Goal: Transaction & Acquisition: Purchase product/service

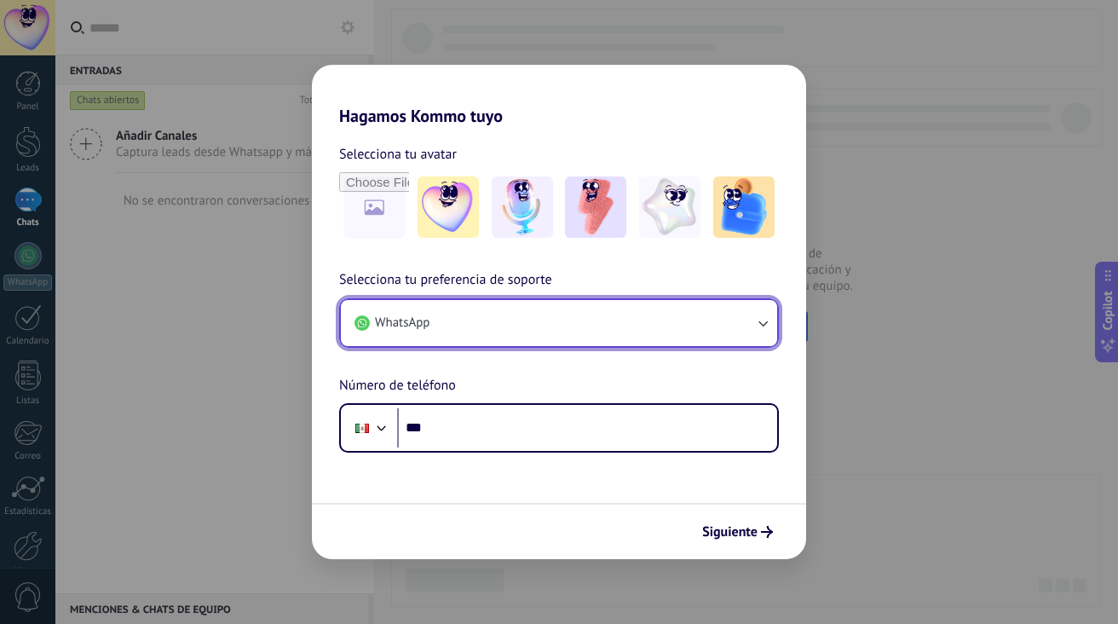
click at [758, 321] on icon "button" at bounding box center [762, 323] width 17 height 17
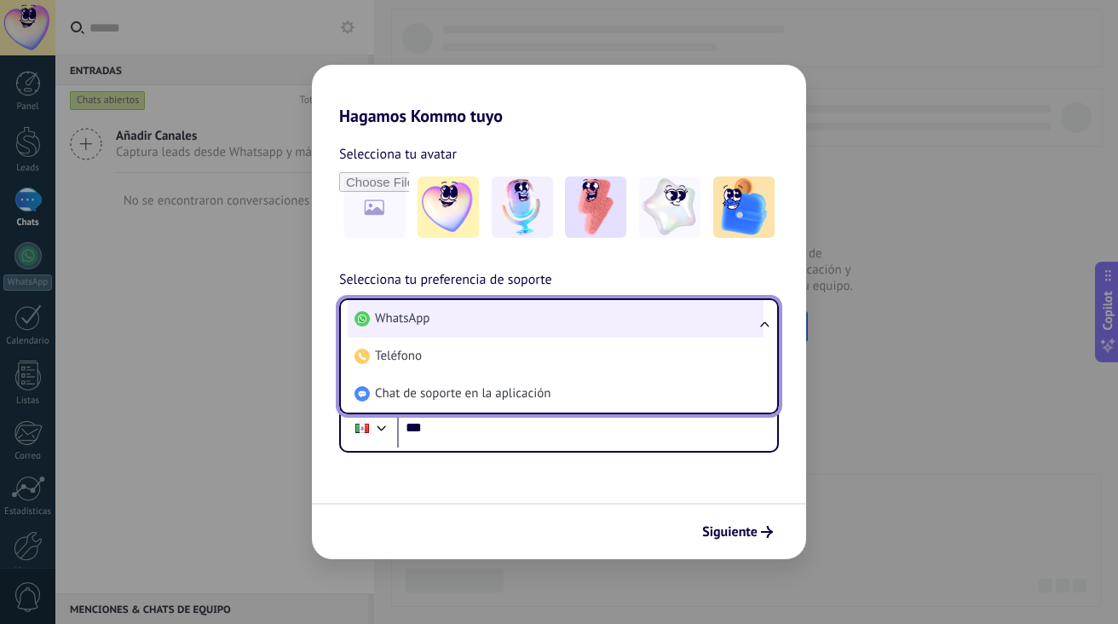
click at [576, 317] on li "WhatsApp" at bounding box center [556, 319] width 416 height 38
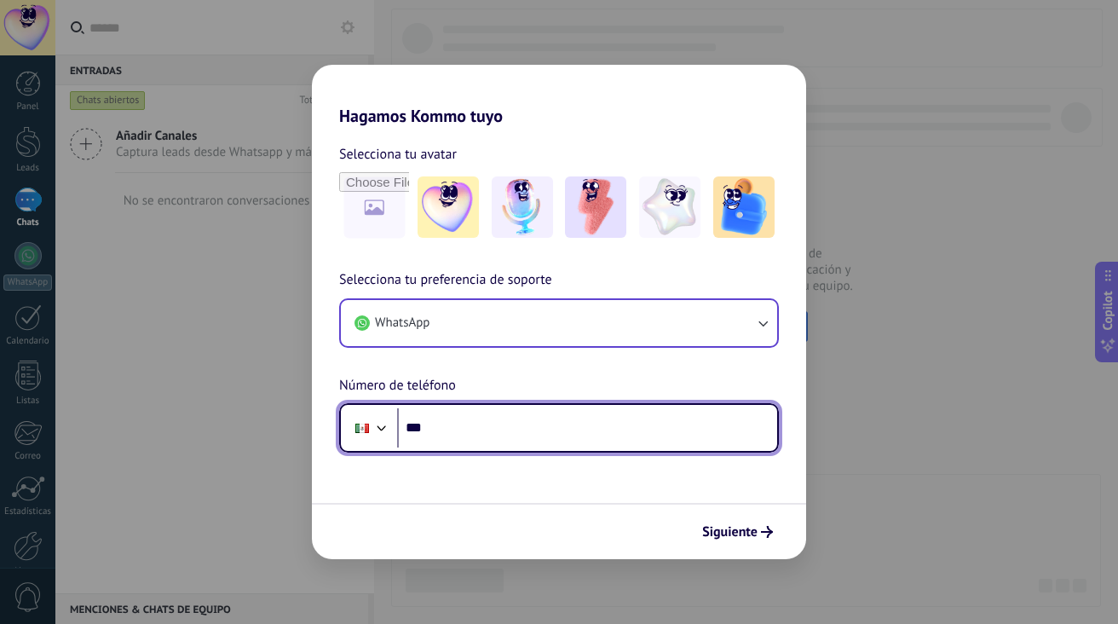
click at [536, 432] on input "***" at bounding box center [587, 427] width 380 height 39
type input "**"
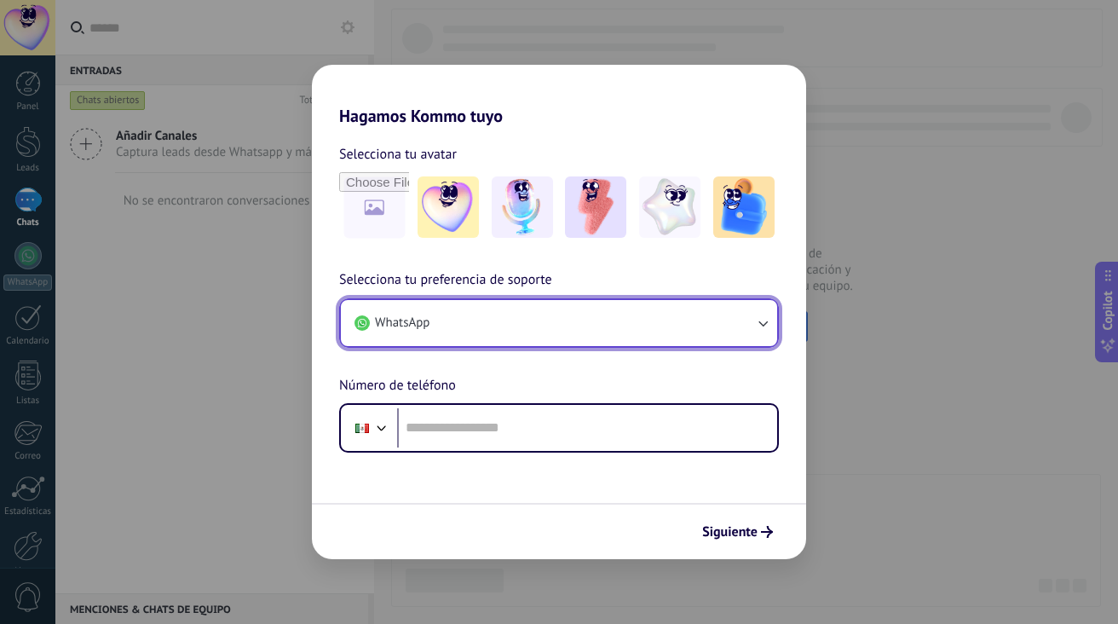
click at [712, 326] on button "WhatsApp" at bounding box center [559, 323] width 436 height 46
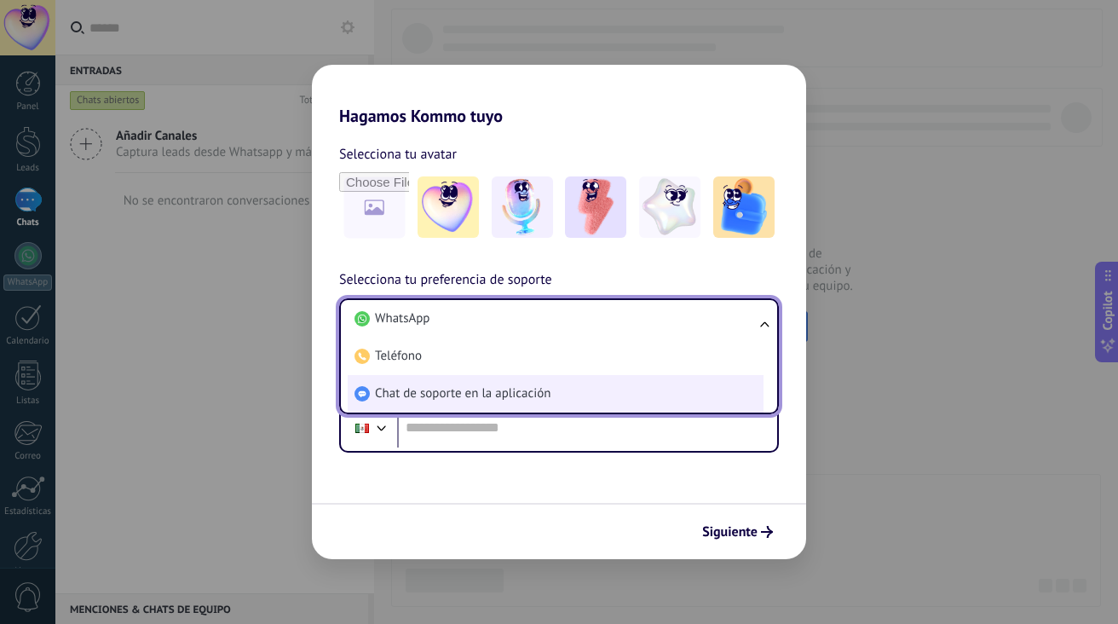
click at [641, 390] on li "Chat de soporte en la aplicación" at bounding box center [556, 394] width 416 height 38
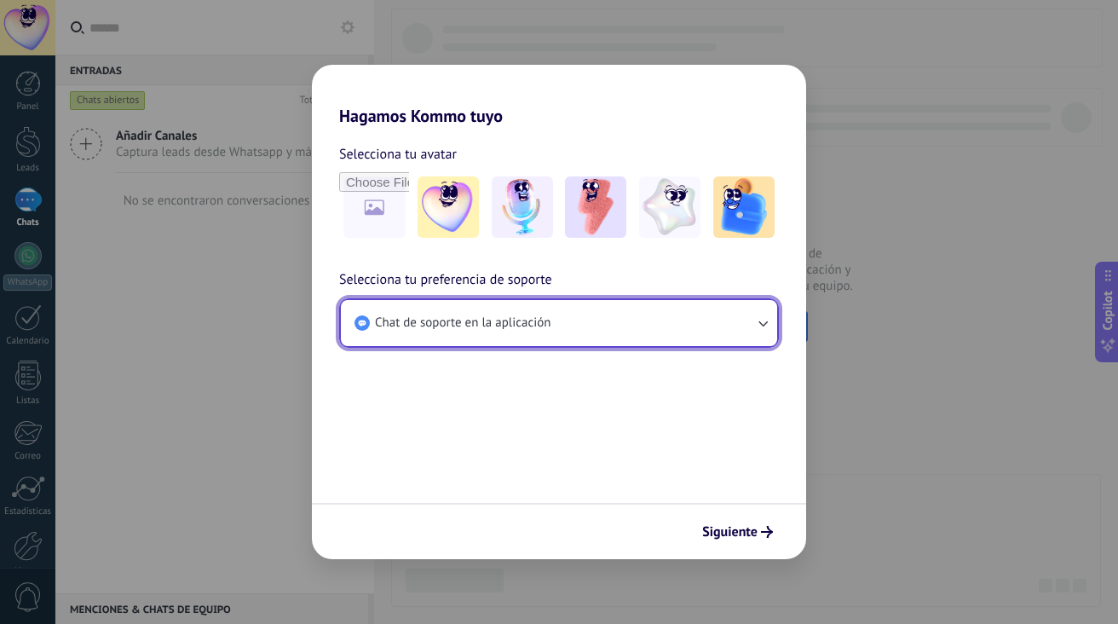
click at [747, 311] on button "Chat de soporte en la aplicación" at bounding box center [559, 323] width 436 height 46
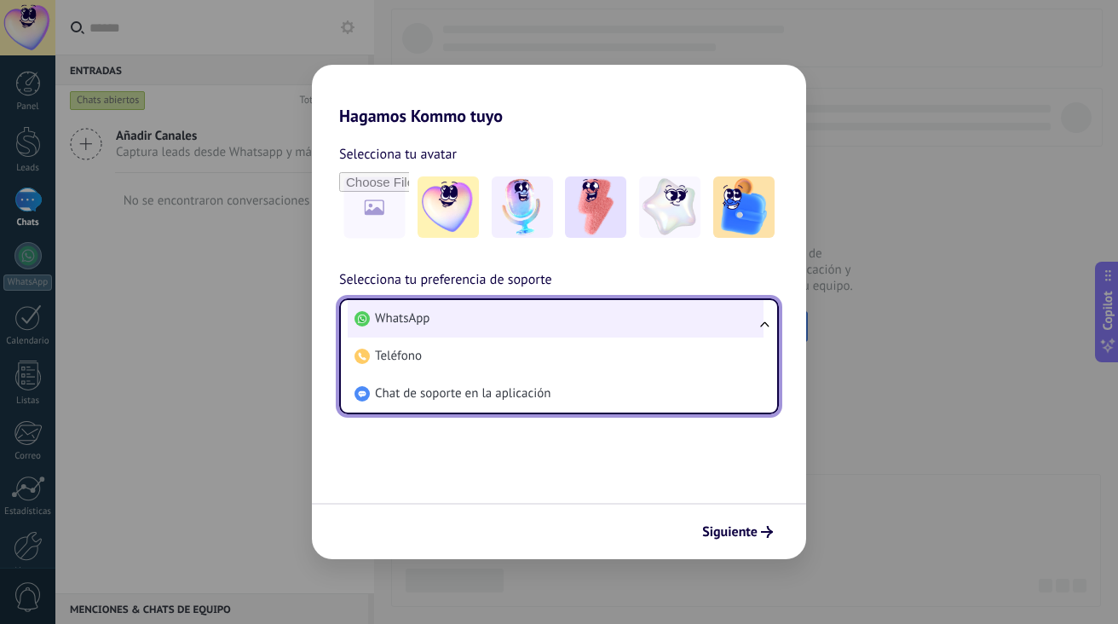
click at [598, 321] on li "WhatsApp" at bounding box center [556, 319] width 416 height 38
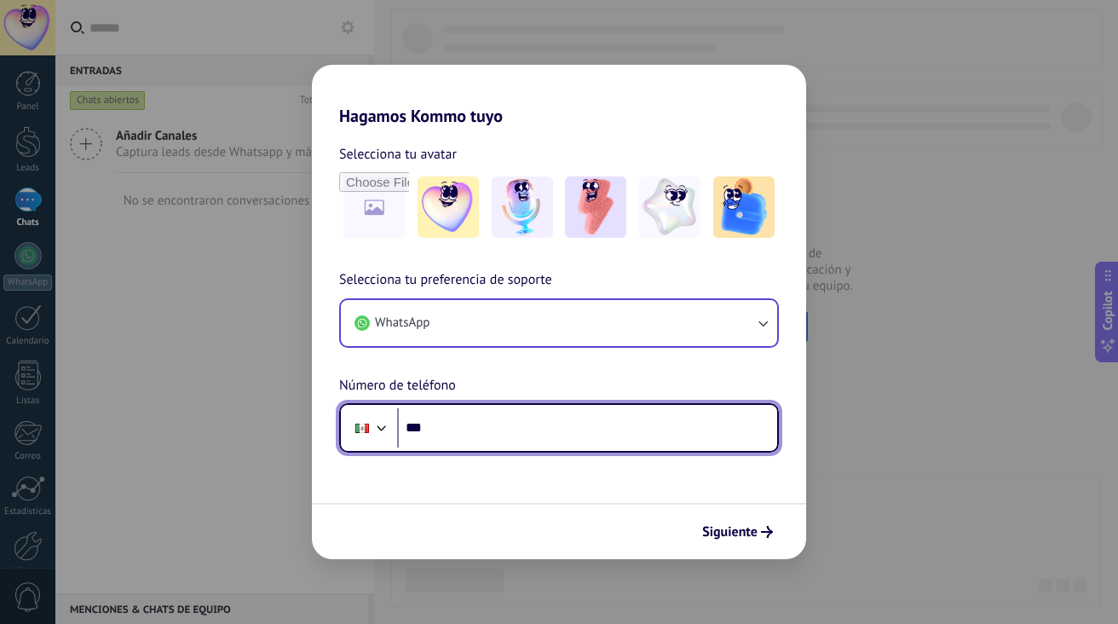
click at [545, 433] on input "***" at bounding box center [587, 427] width 380 height 39
type input "**********"
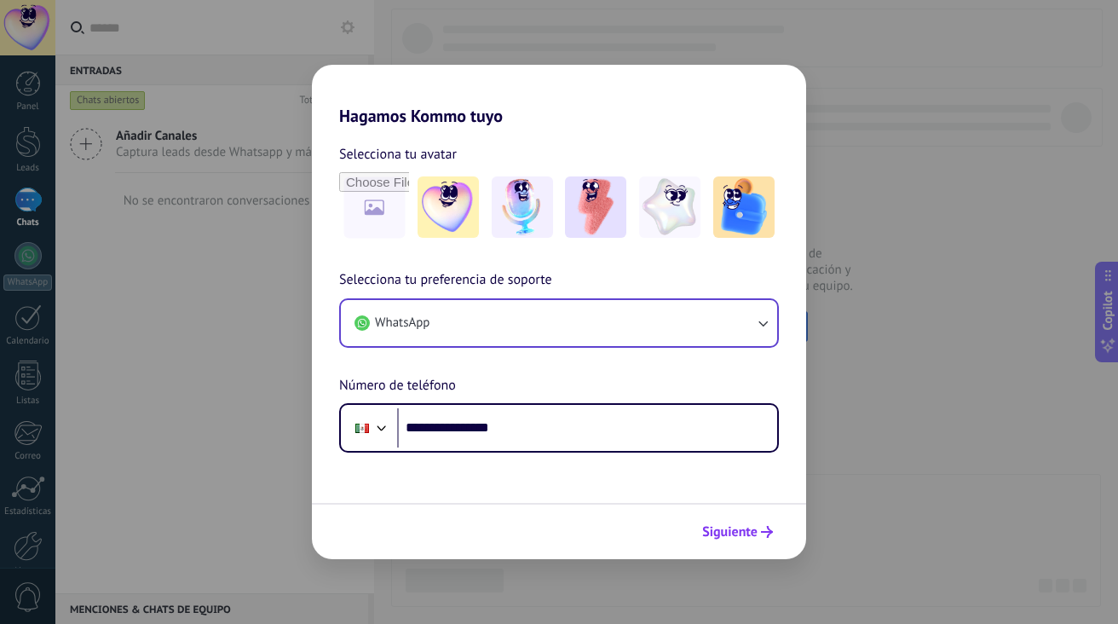
click at [727, 527] on span "Siguiente" at bounding box center [729, 532] width 55 height 12
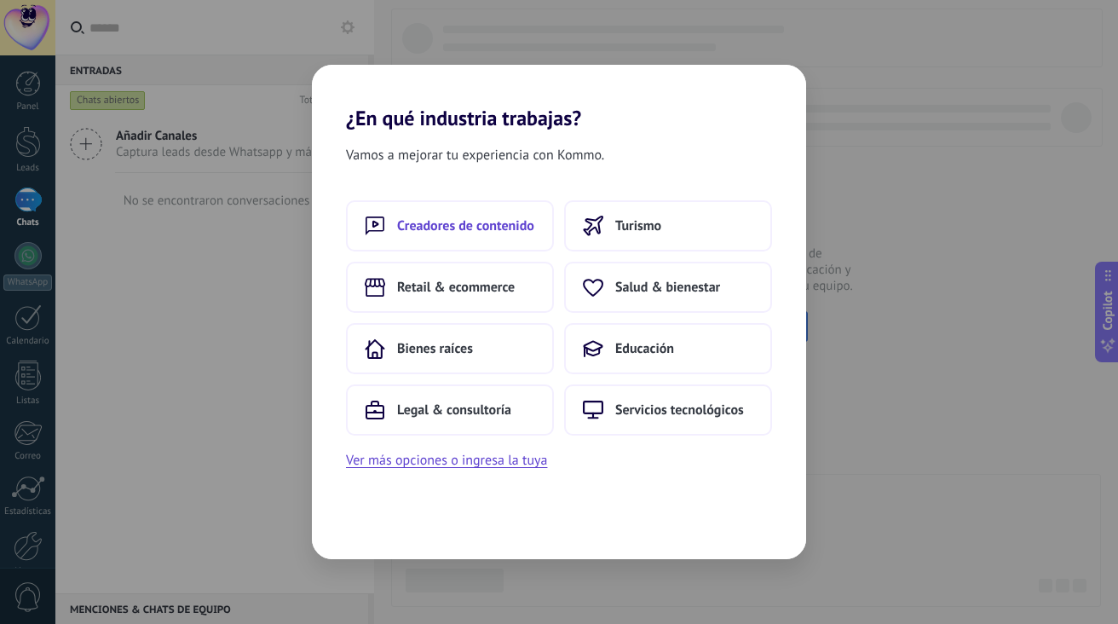
click at [508, 224] on span "Creadores de contenido" at bounding box center [465, 225] width 137 height 17
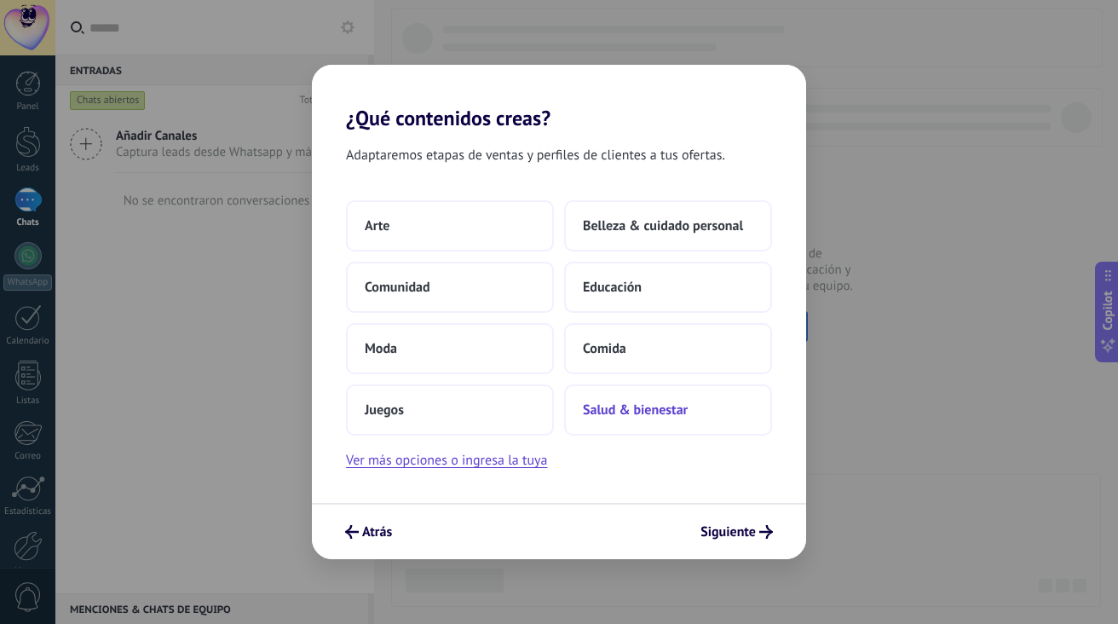
click at [642, 416] on span "Salud & bienestar" at bounding box center [635, 410] width 105 height 17
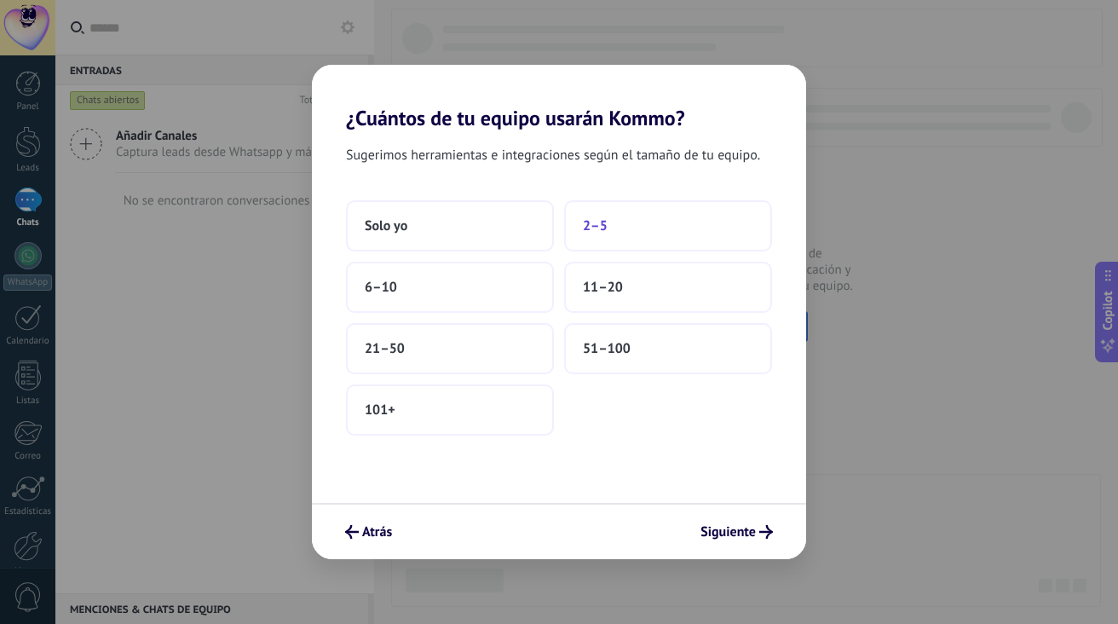
click at [617, 233] on button "2–5" at bounding box center [668, 225] width 208 height 51
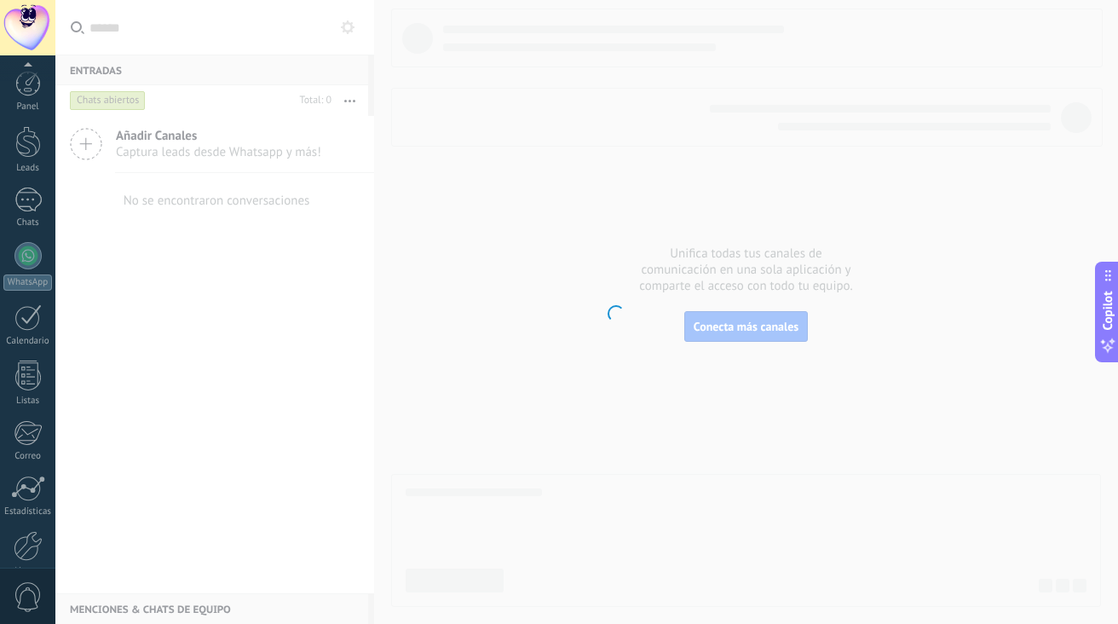
scroll to position [85, 0]
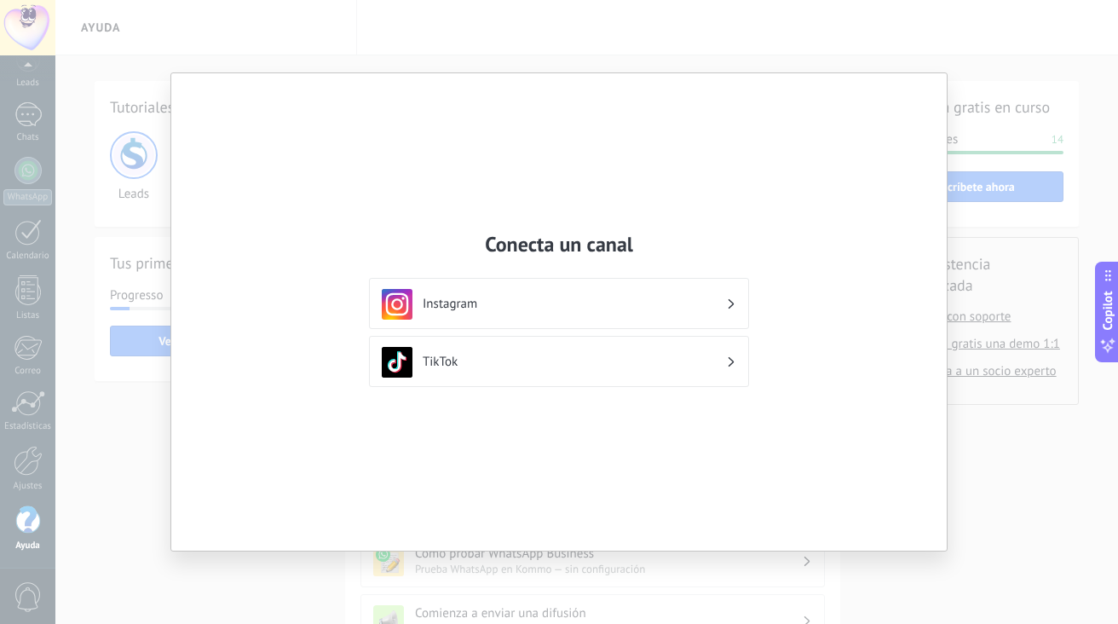
click at [710, 298] on h3 "Instagram" at bounding box center [574, 304] width 303 height 16
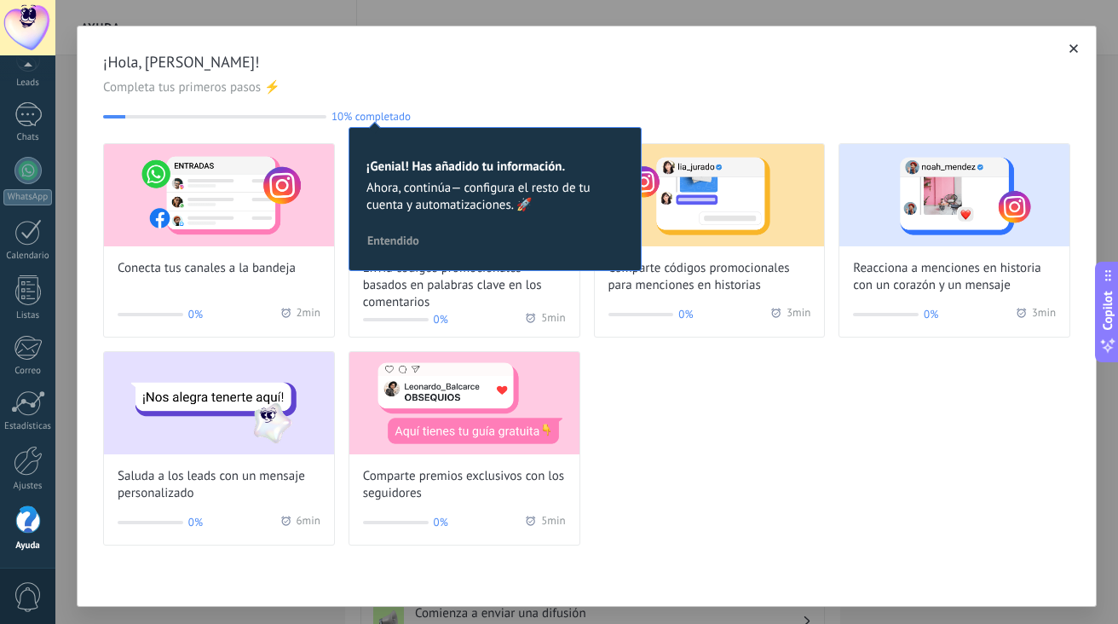
click at [407, 243] on span "Entendido" at bounding box center [393, 240] width 52 height 12
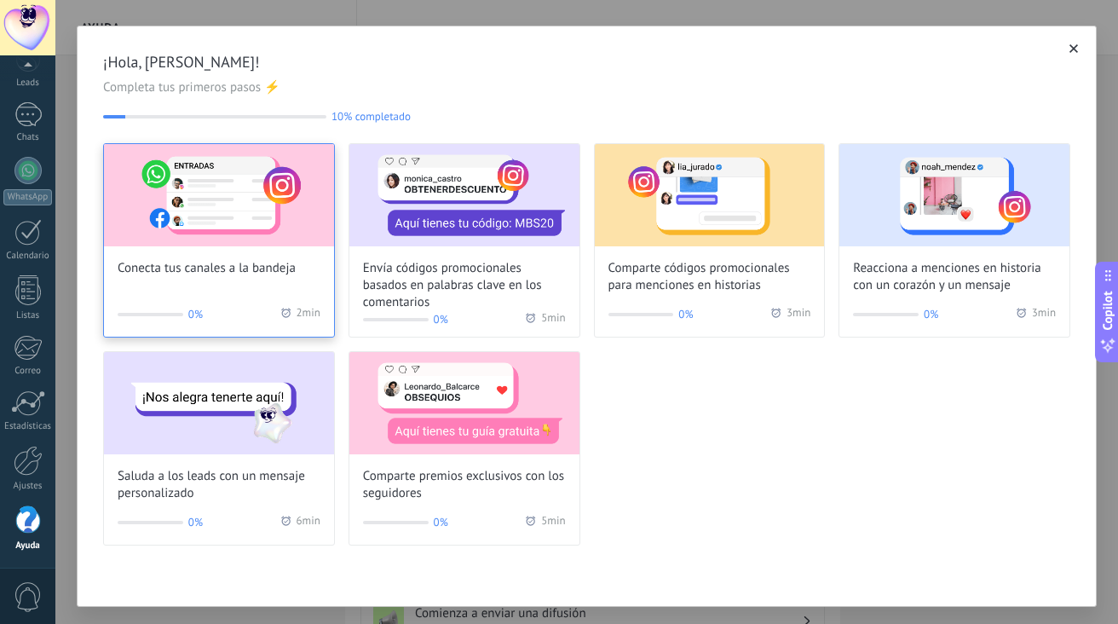
click at [273, 236] on img at bounding box center [219, 195] width 230 height 102
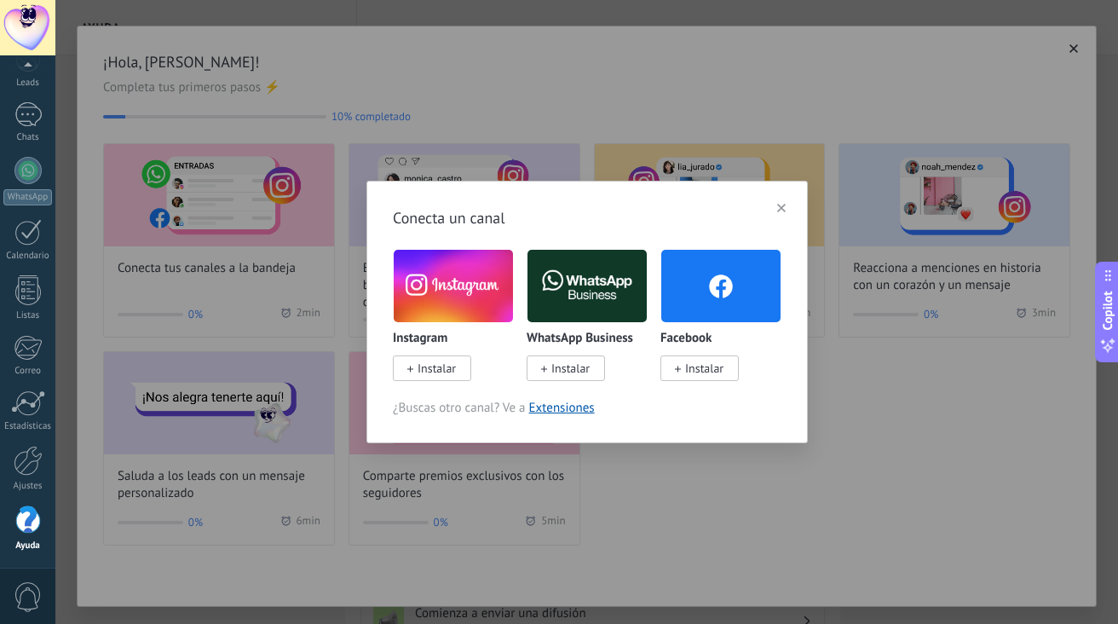
click at [430, 378] on span "Instalar" at bounding box center [432, 368] width 78 height 26
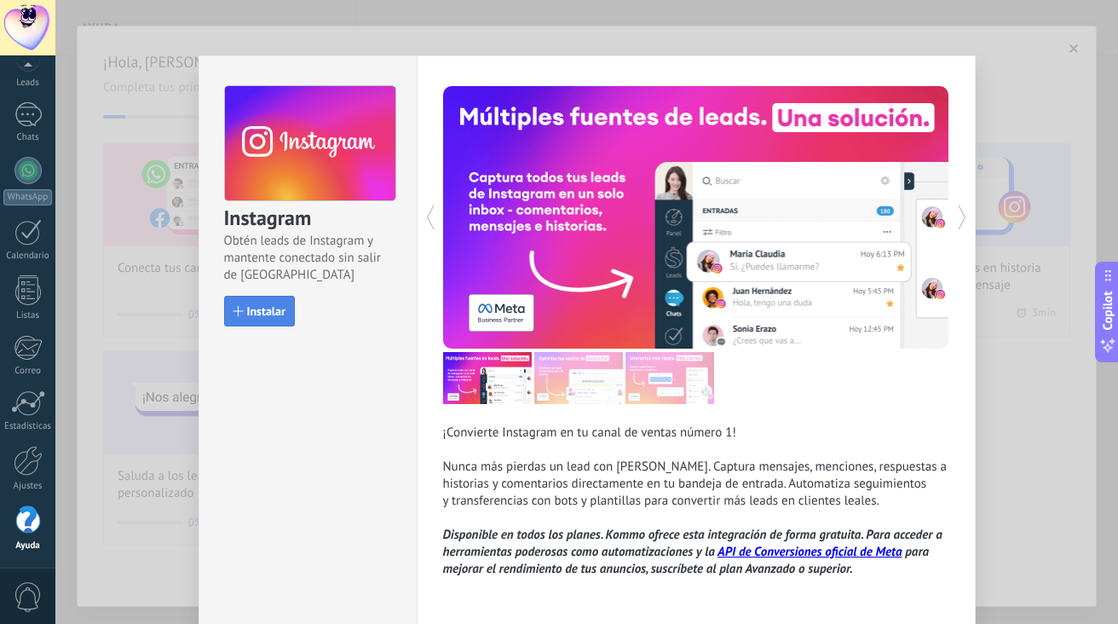
click at [281, 312] on span "Instalar" at bounding box center [266, 311] width 38 height 12
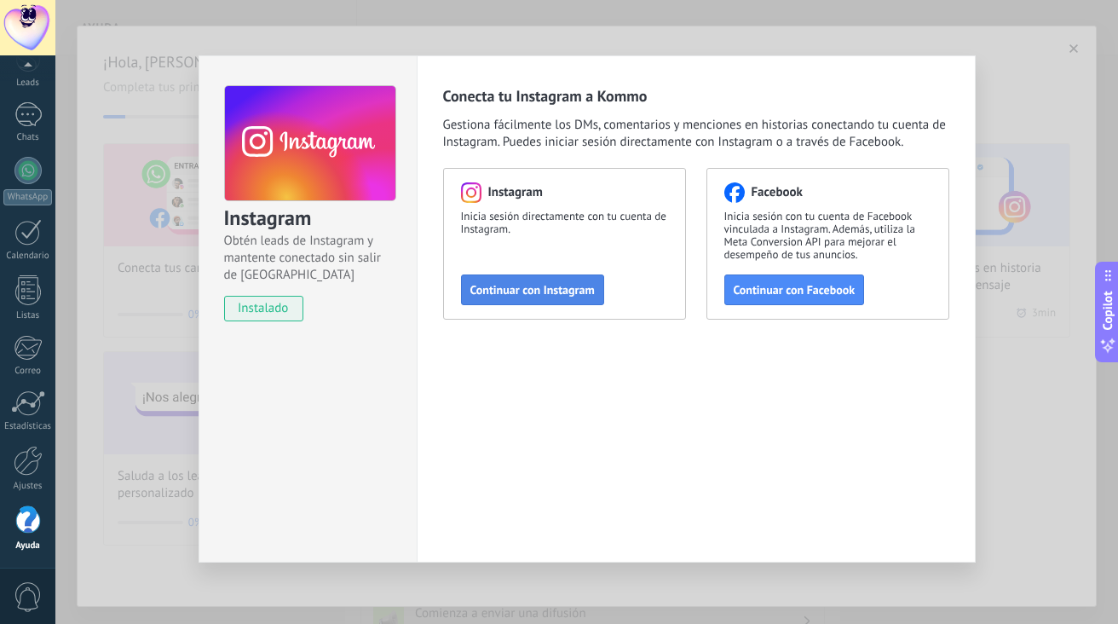
click at [576, 293] on span "Continuar con Instagram" at bounding box center [533, 290] width 124 height 12
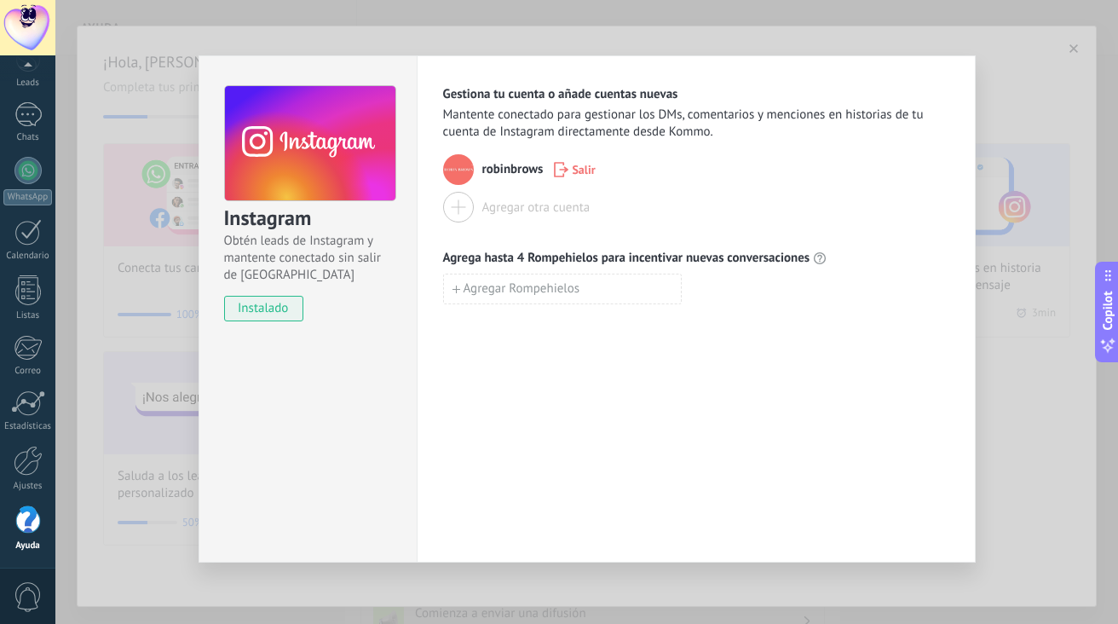
click at [459, 207] on div at bounding box center [458, 207] width 31 height 31
click at [1055, 42] on div "Instagram Obtén leads de Instagram y mantente conectado sin salir de Kommo inst…" at bounding box center [586, 312] width 1063 height 624
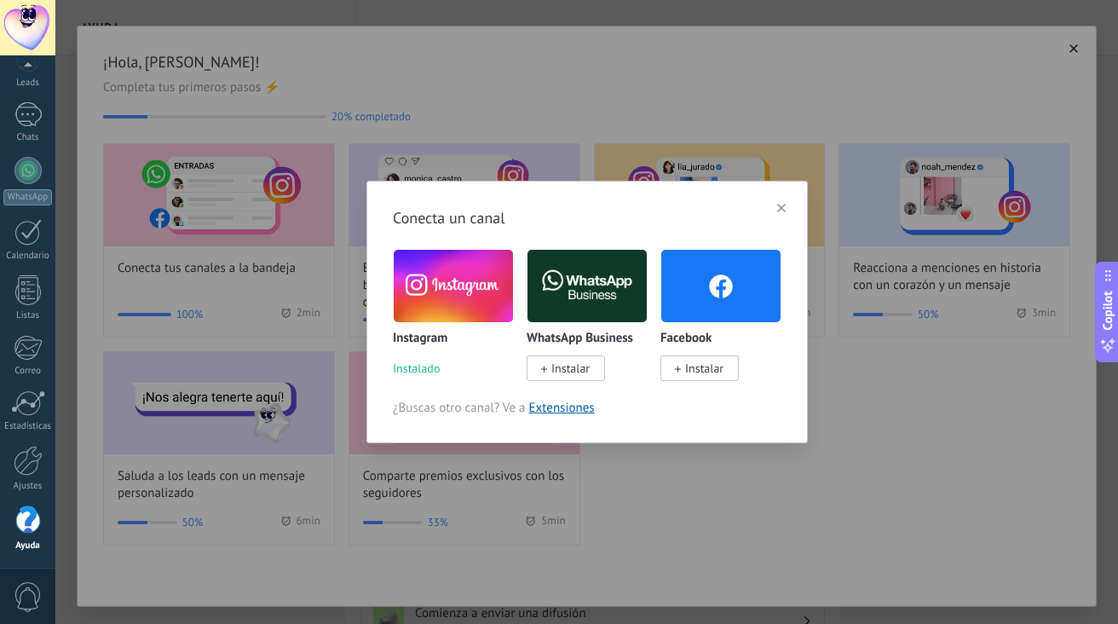
click at [1073, 48] on div "Conecta un canal Instagram Instalado WhatsApp Business Instalar Facebook Instal…" at bounding box center [586, 312] width 1063 height 624
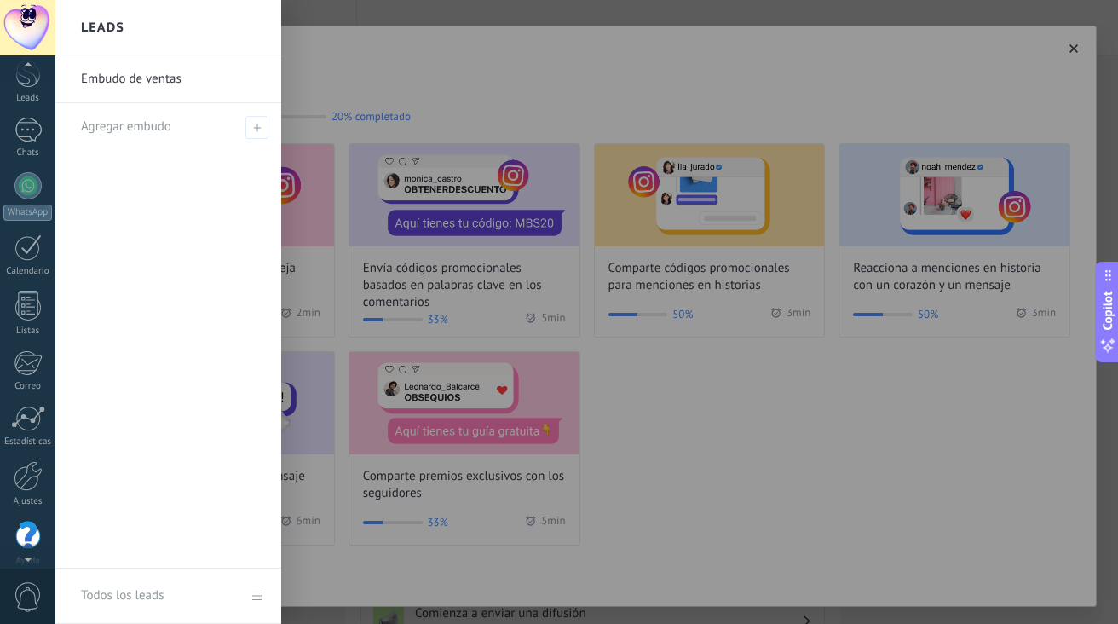
click at [30, 80] on div at bounding box center [27, 68] width 55 height 26
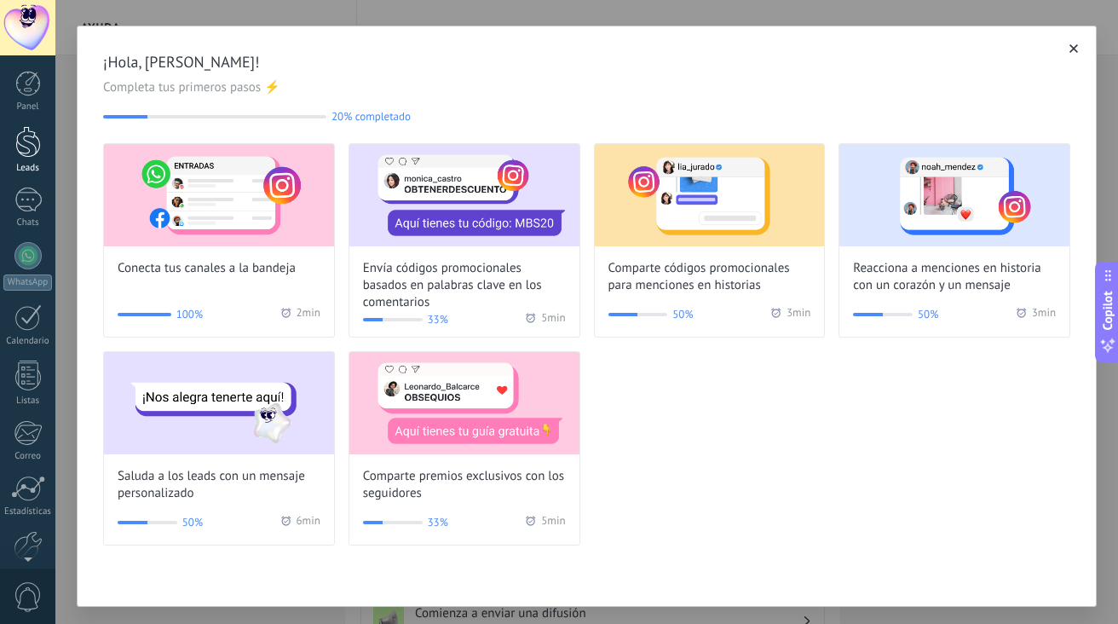
click at [30, 136] on div at bounding box center [28, 142] width 26 height 32
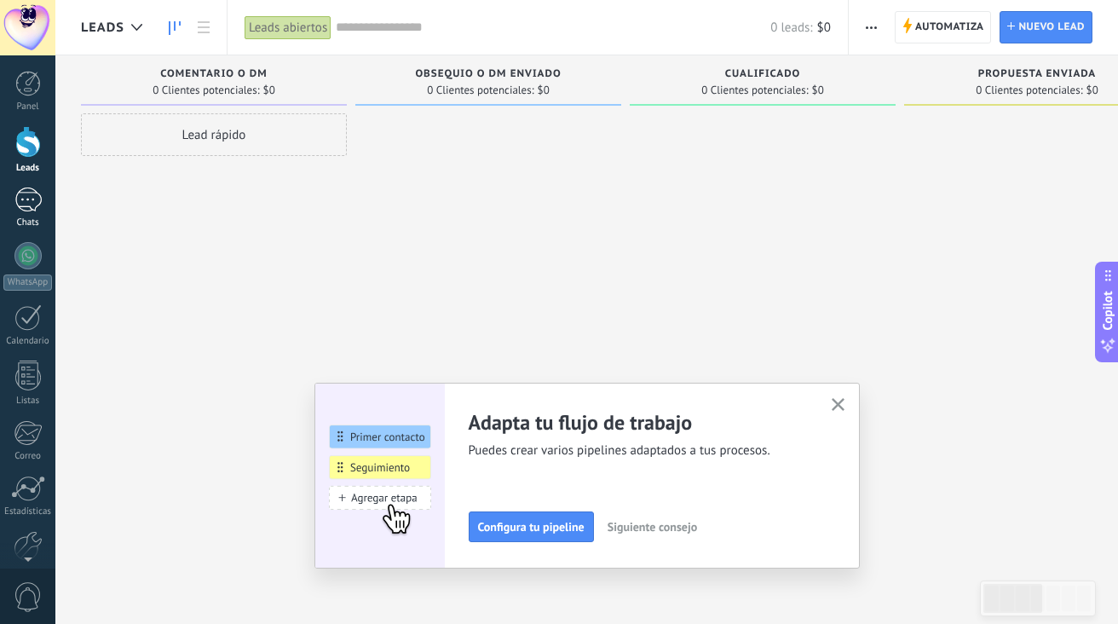
click at [25, 197] on div at bounding box center [27, 200] width 27 height 25
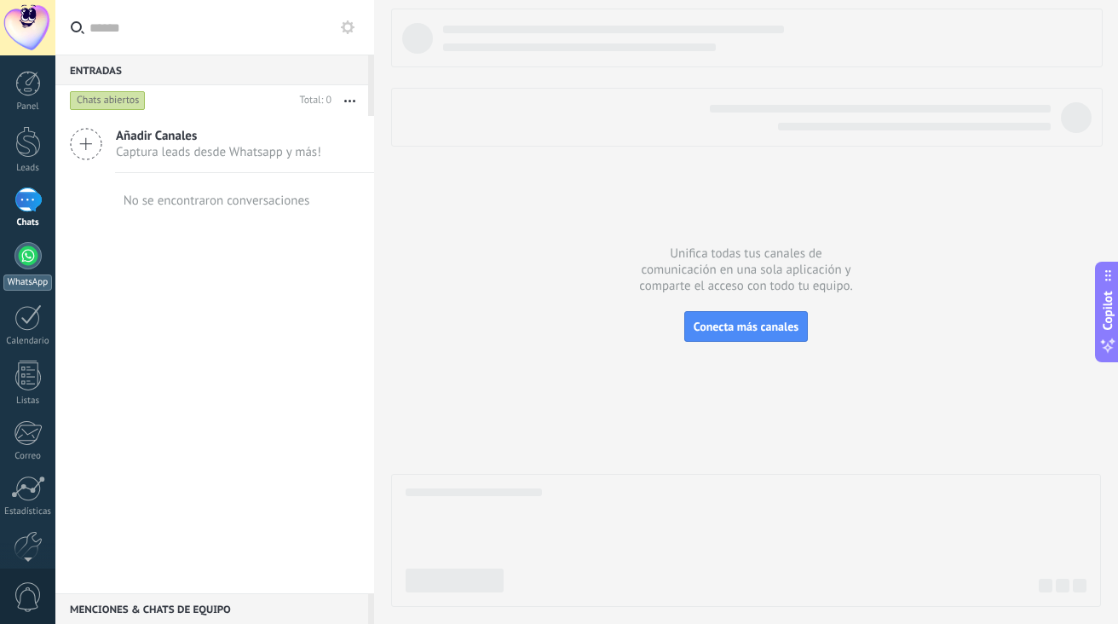
click at [29, 256] on div at bounding box center [27, 255] width 27 height 27
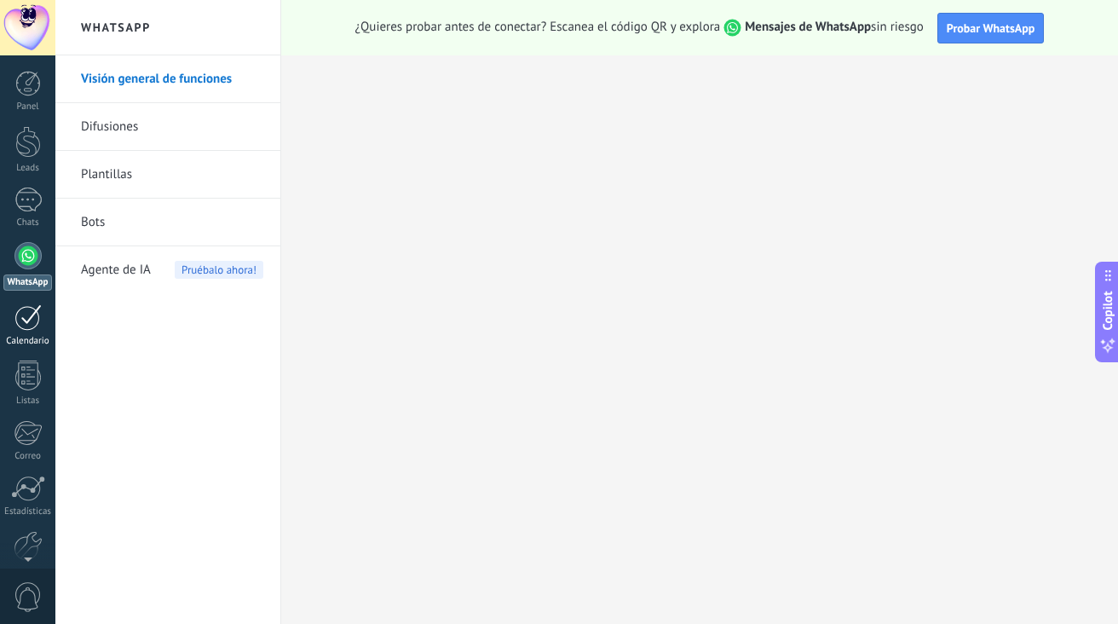
click at [27, 318] on div at bounding box center [27, 317] width 27 height 26
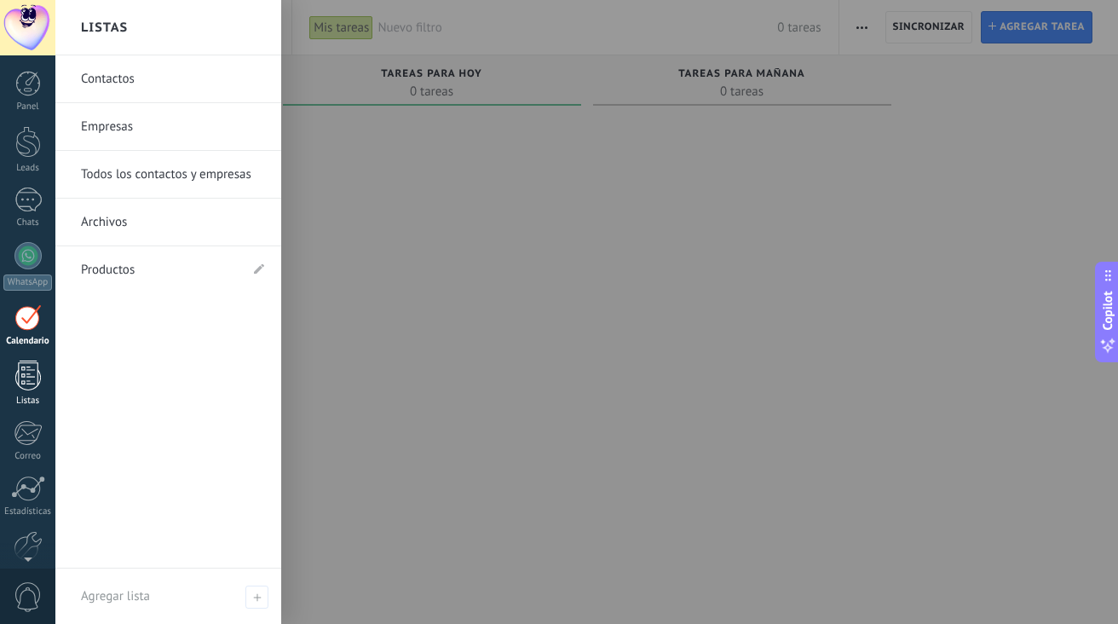
click at [31, 368] on div at bounding box center [28, 376] width 26 height 30
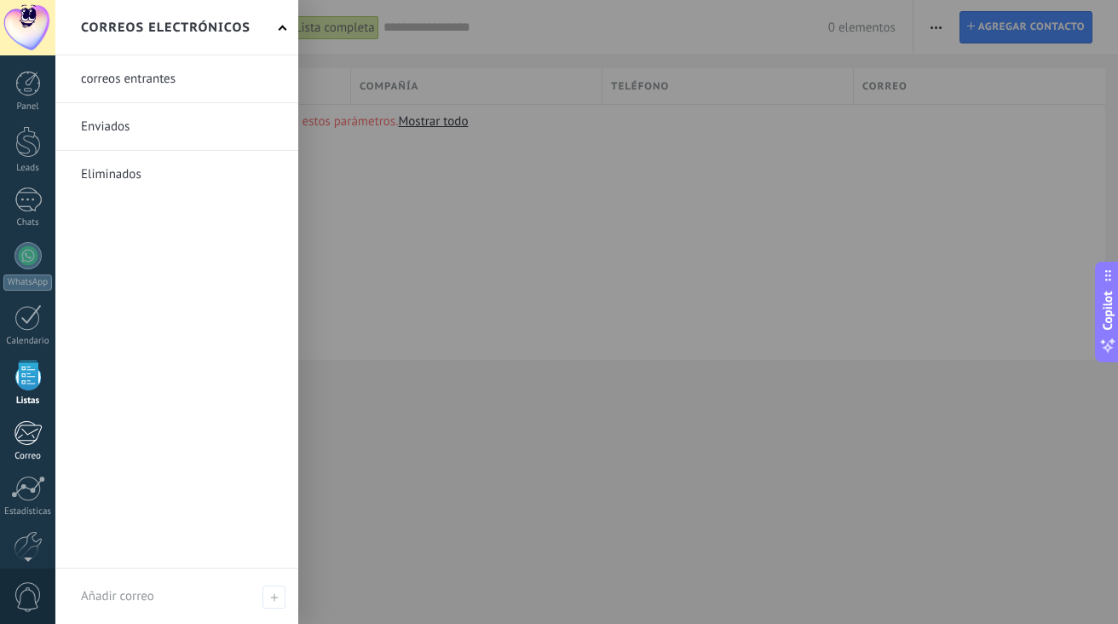
click at [27, 431] on div at bounding box center [28, 433] width 28 height 26
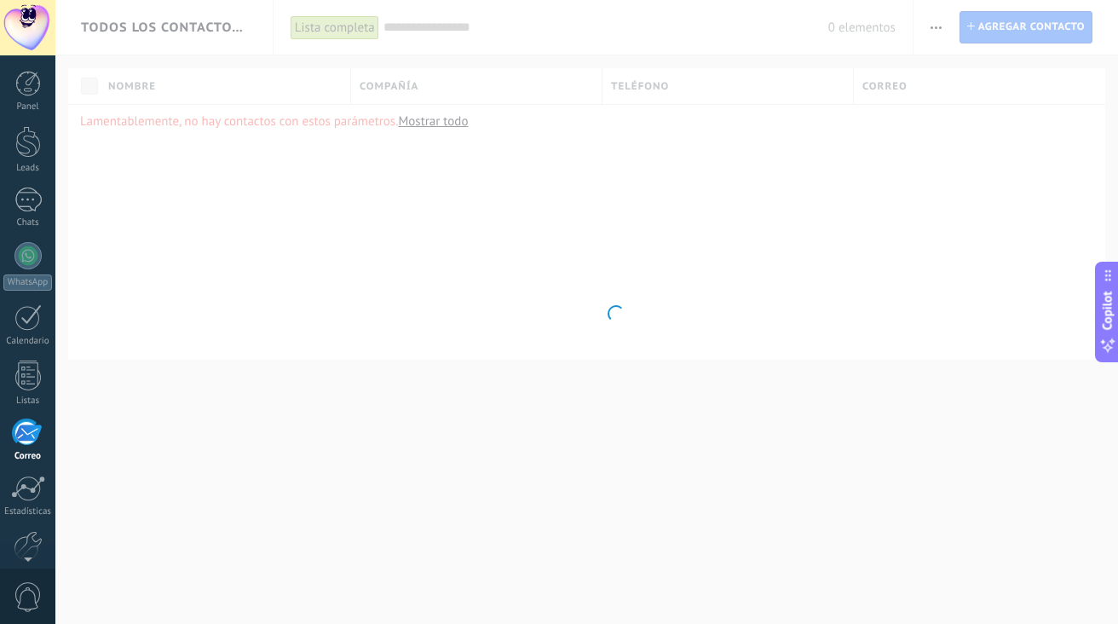
scroll to position [85, 0]
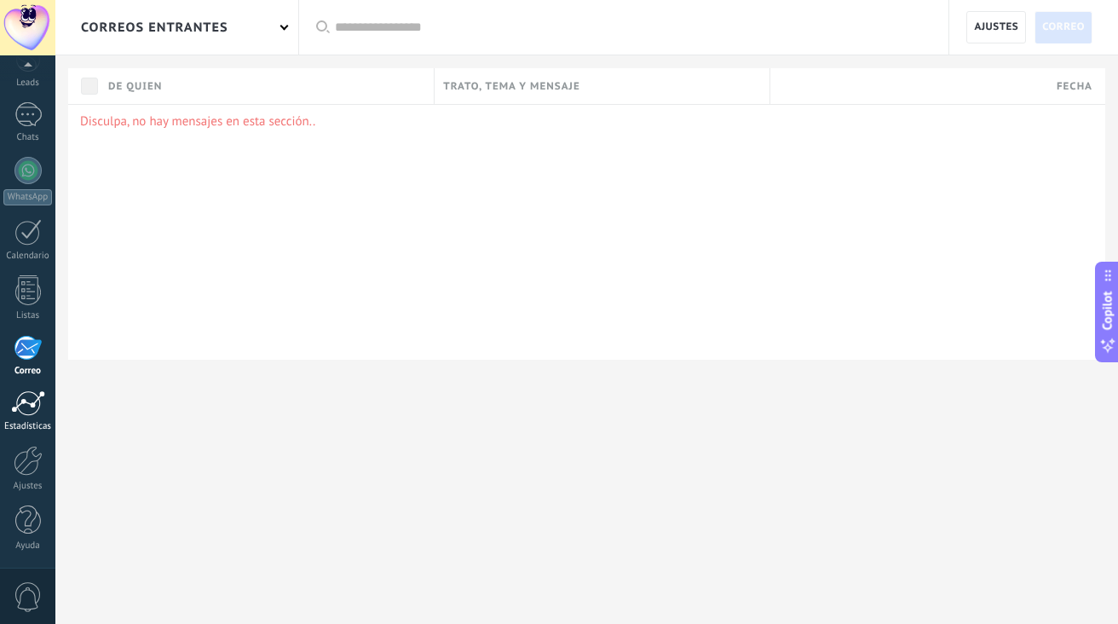
click at [30, 414] on div at bounding box center [28, 403] width 34 height 26
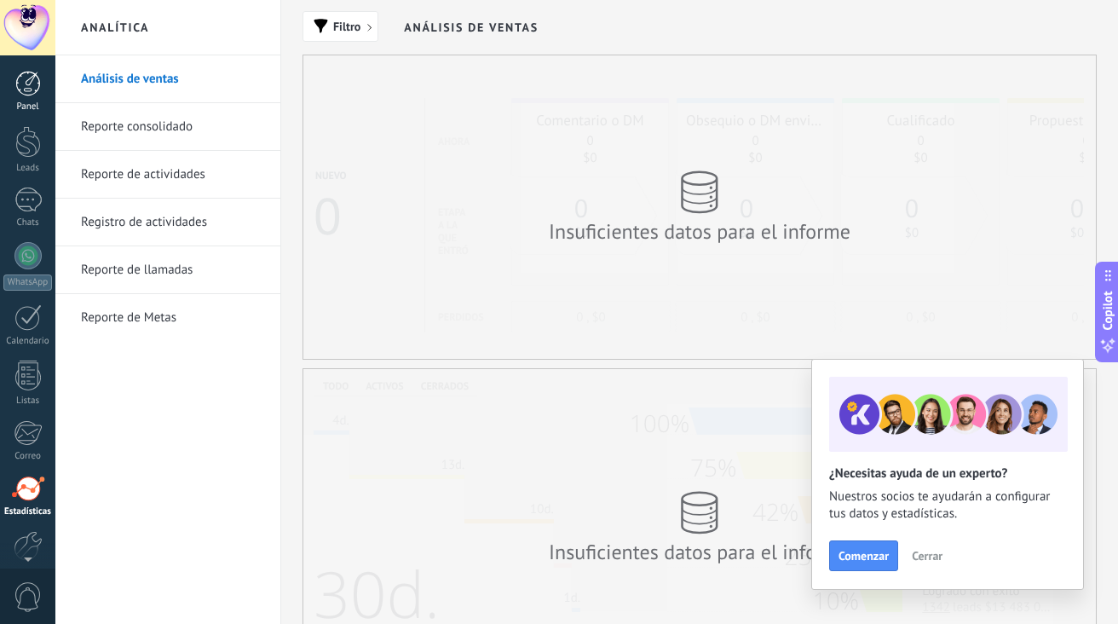
click at [25, 90] on div at bounding box center [28, 84] width 26 height 26
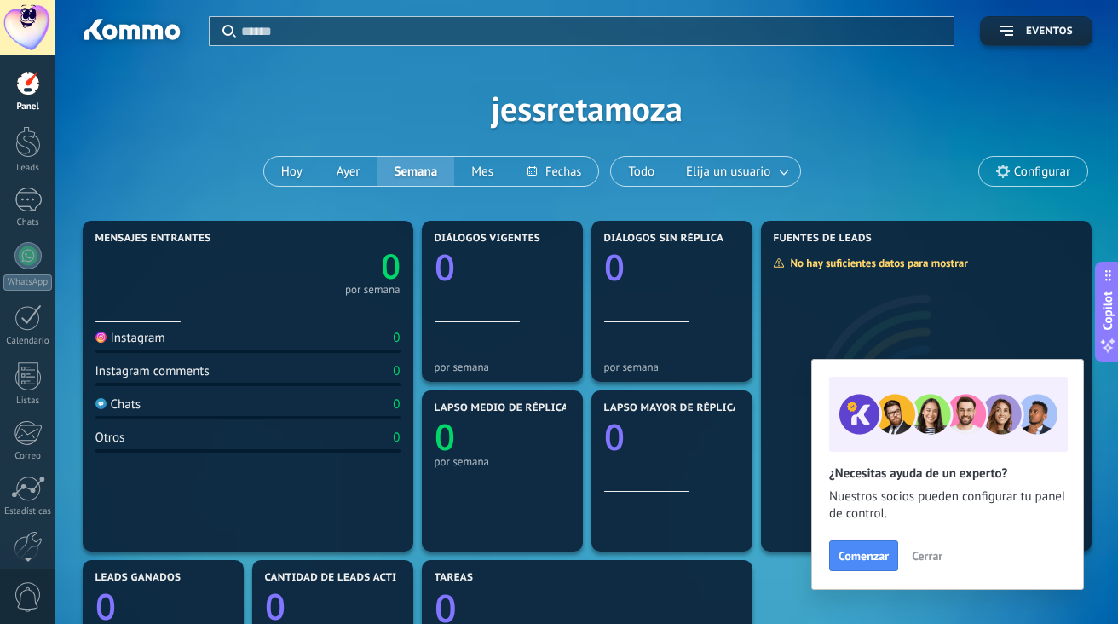
click at [1004, 174] on use at bounding box center [1004, 172] width 14 height 14
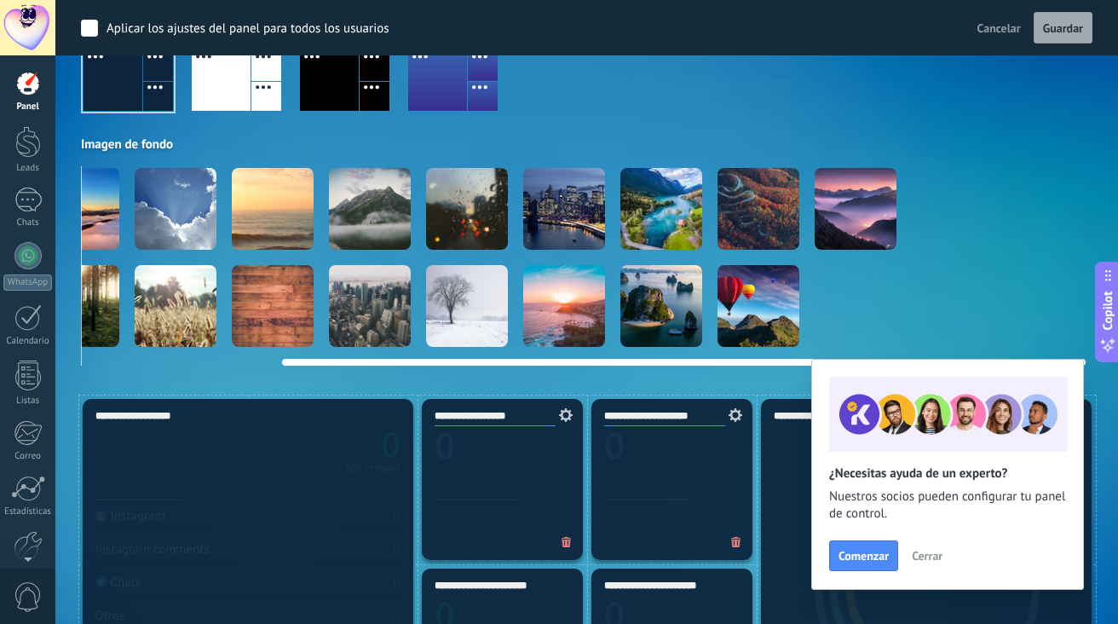
scroll to position [49, 0]
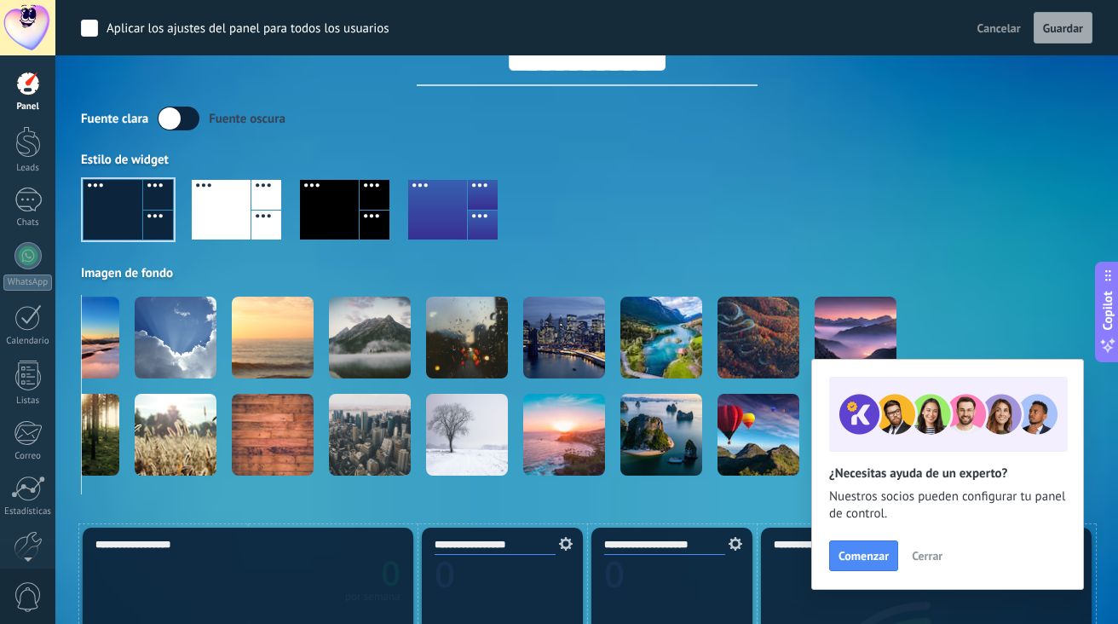
click at [175, 117] on label at bounding box center [179, 119] width 42 height 24
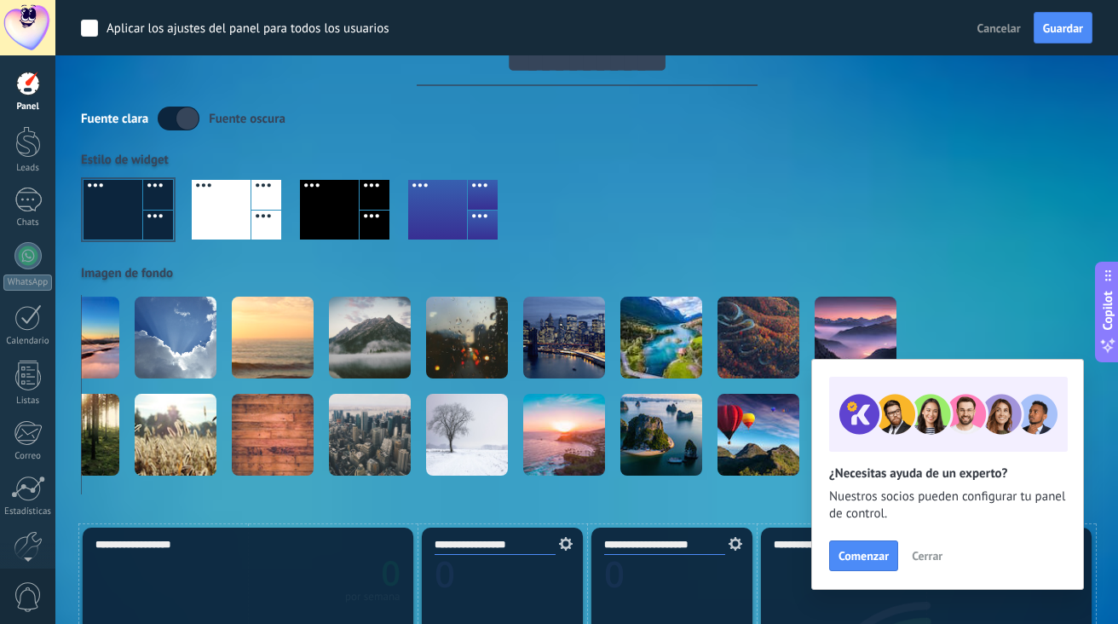
click at [175, 117] on label at bounding box center [179, 119] width 42 height 24
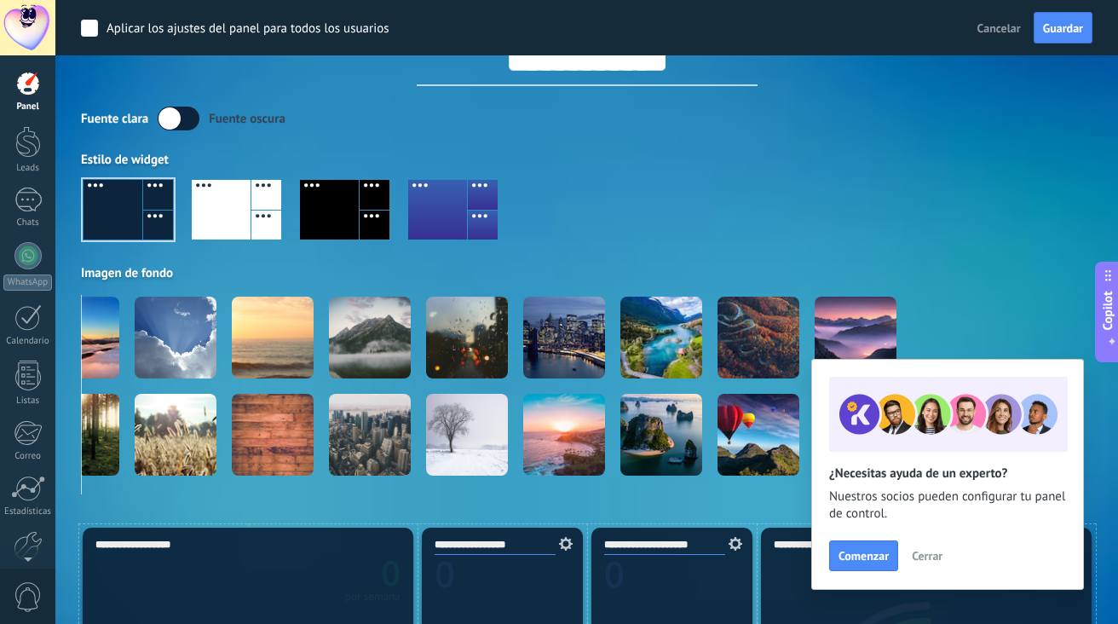
scroll to position [0, 0]
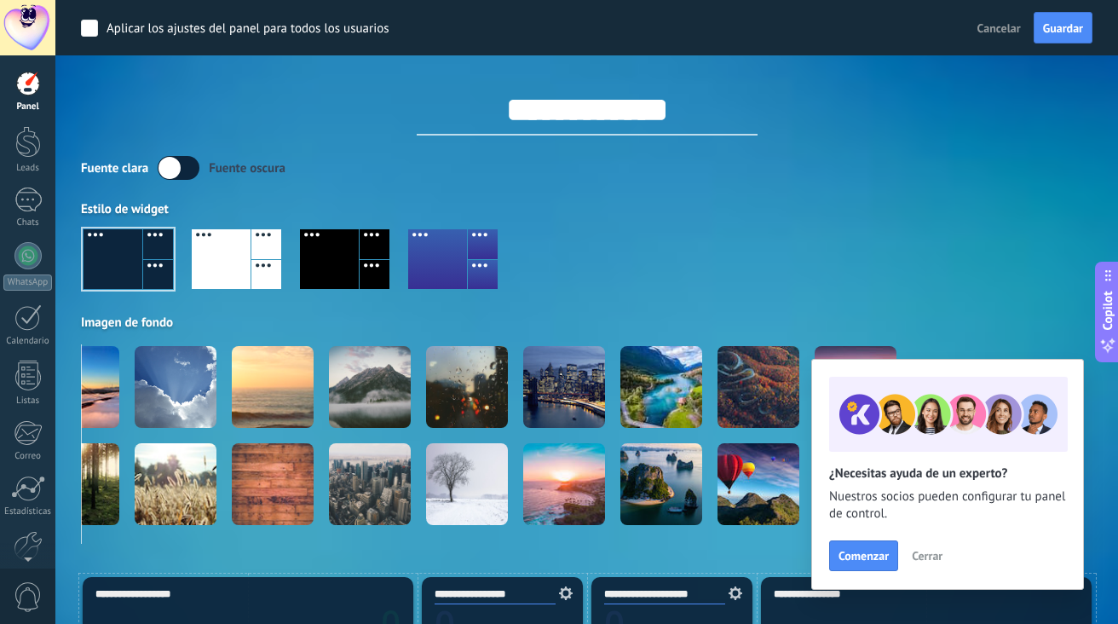
click at [569, 114] on input "**********" at bounding box center [587, 109] width 341 height 51
type input "**********"
click at [612, 237] on div at bounding box center [587, 265] width 1012 height 97
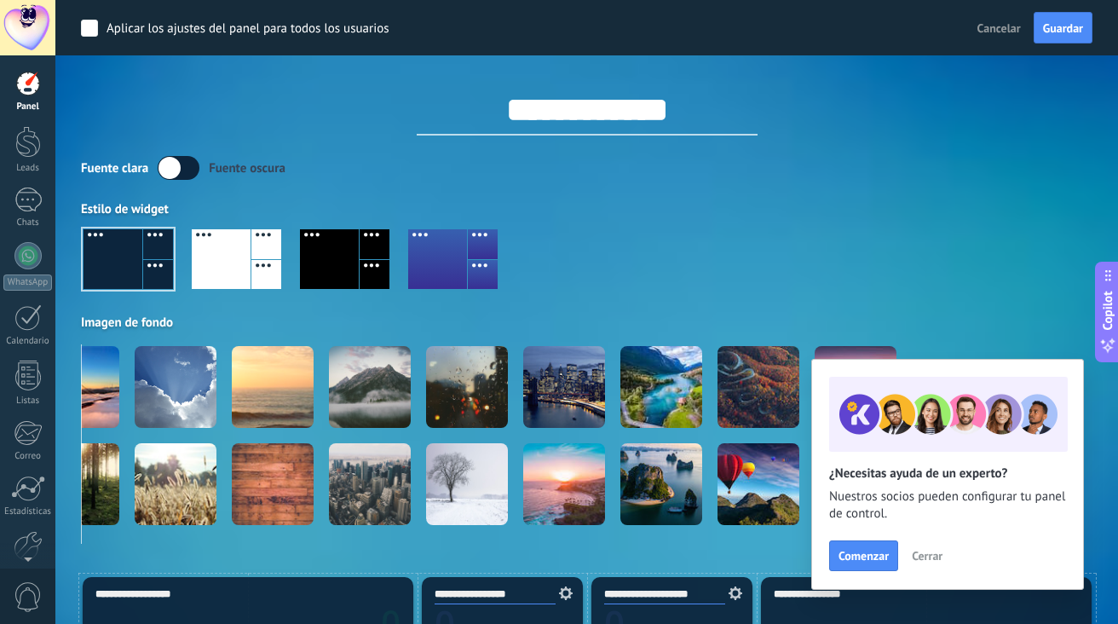
click at [921, 557] on span "Cerrar" at bounding box center [927, 556] width 31 height 12
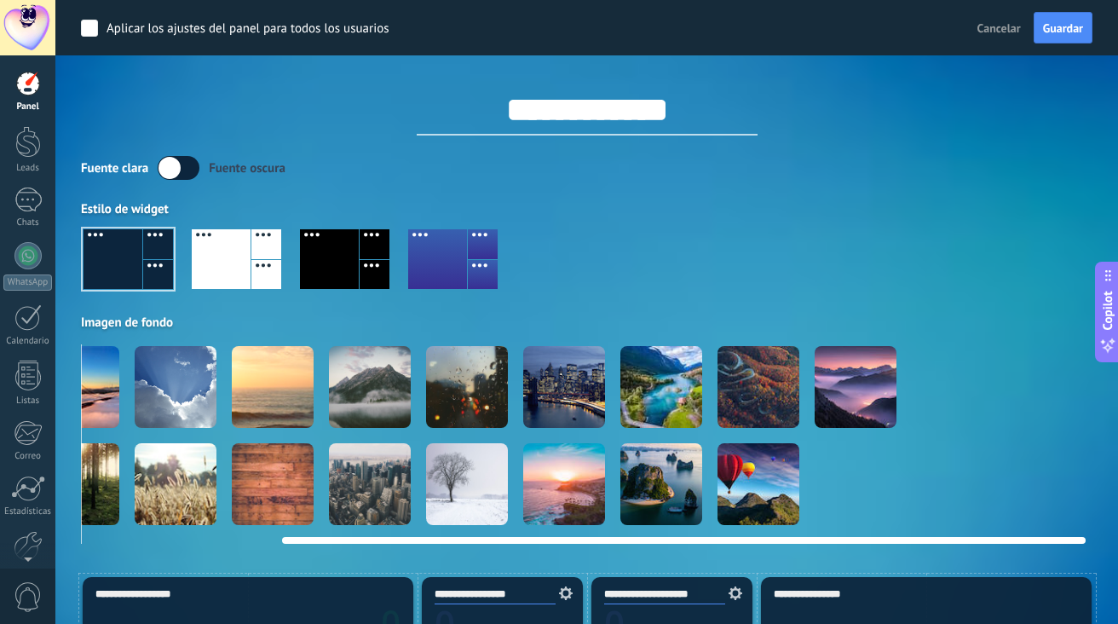
click at [863, 383] on div at bounding box center [856, 387] width 82 height 82
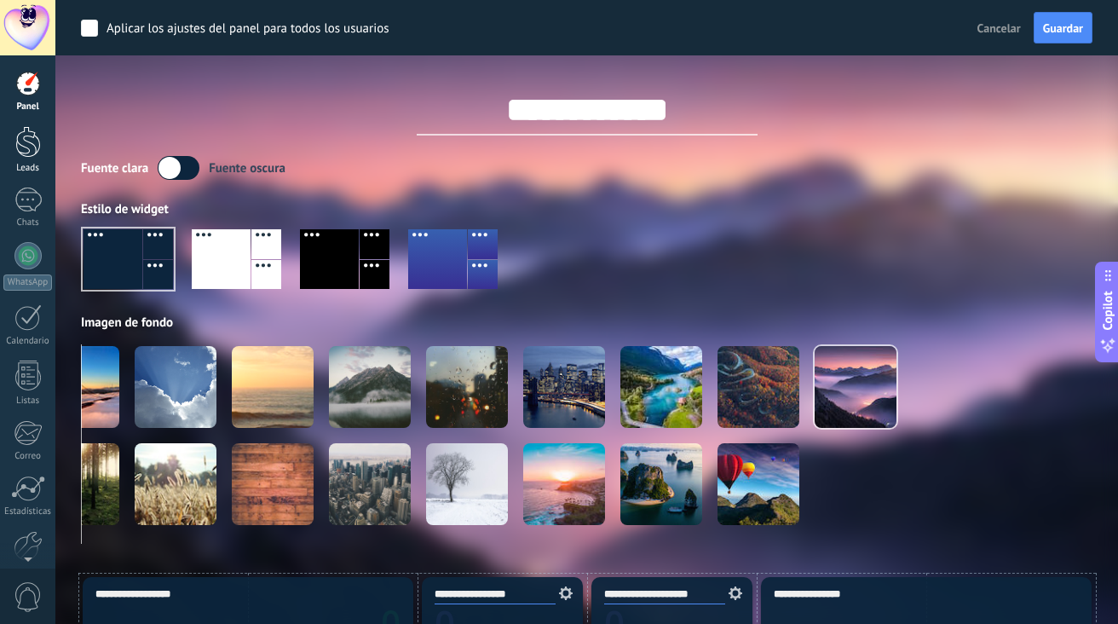
click at [20, 144] on div at bounding box center [28, 142] width 26 height 32
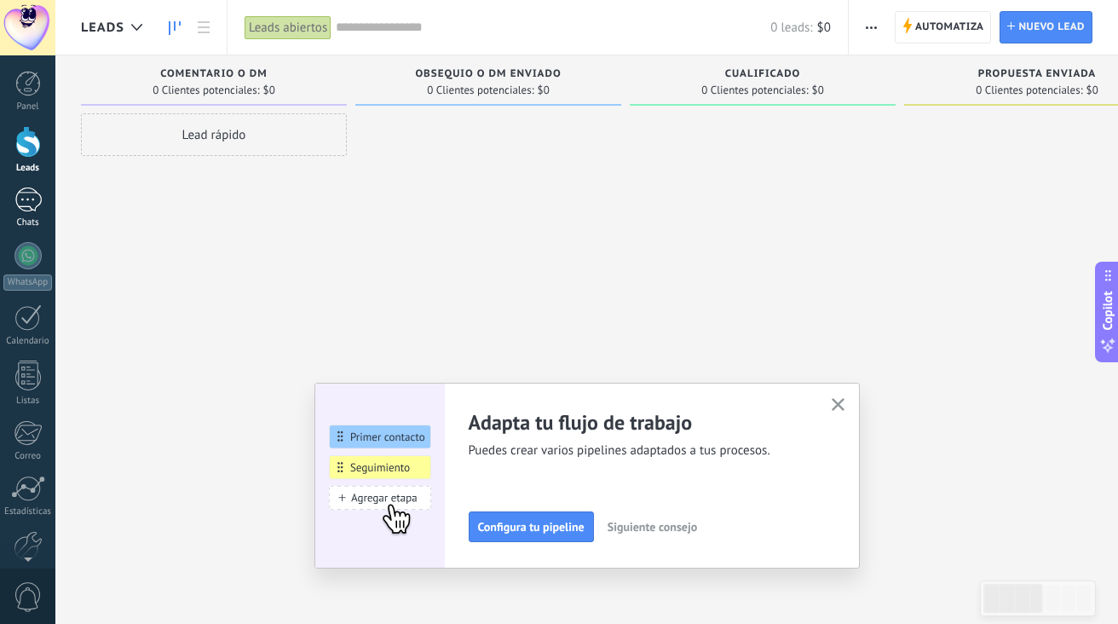
click at [26, 205] on div at bounding box center [27, 200] width 27 height 25
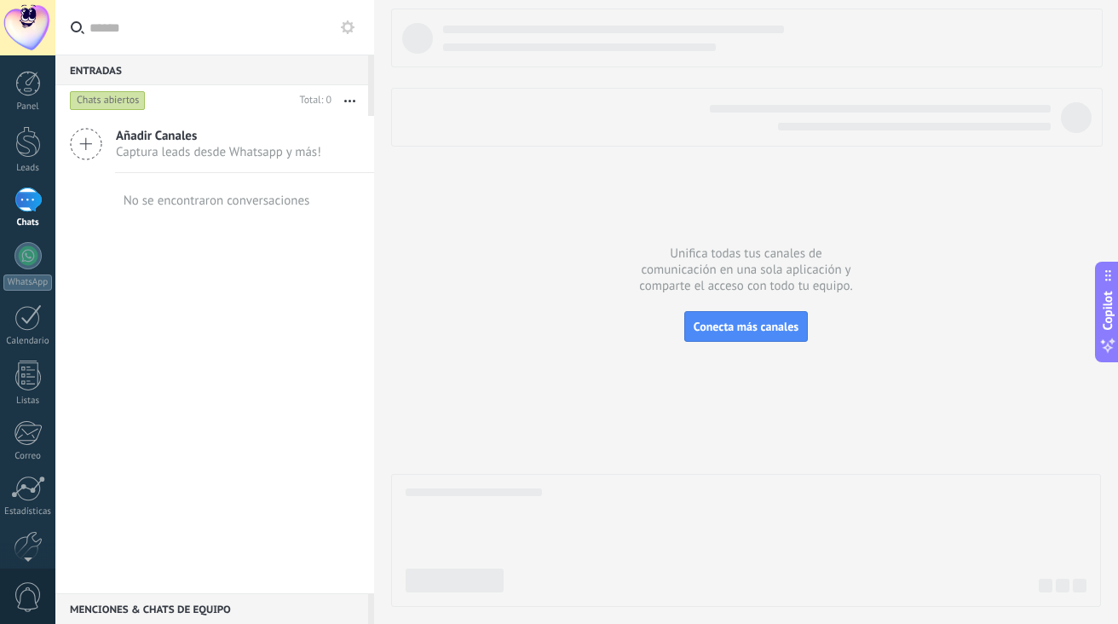
click at [161, 144] on span "Captura leads desde Whatsapp y más!" at bounding box center [218, 152] width 205 height 16
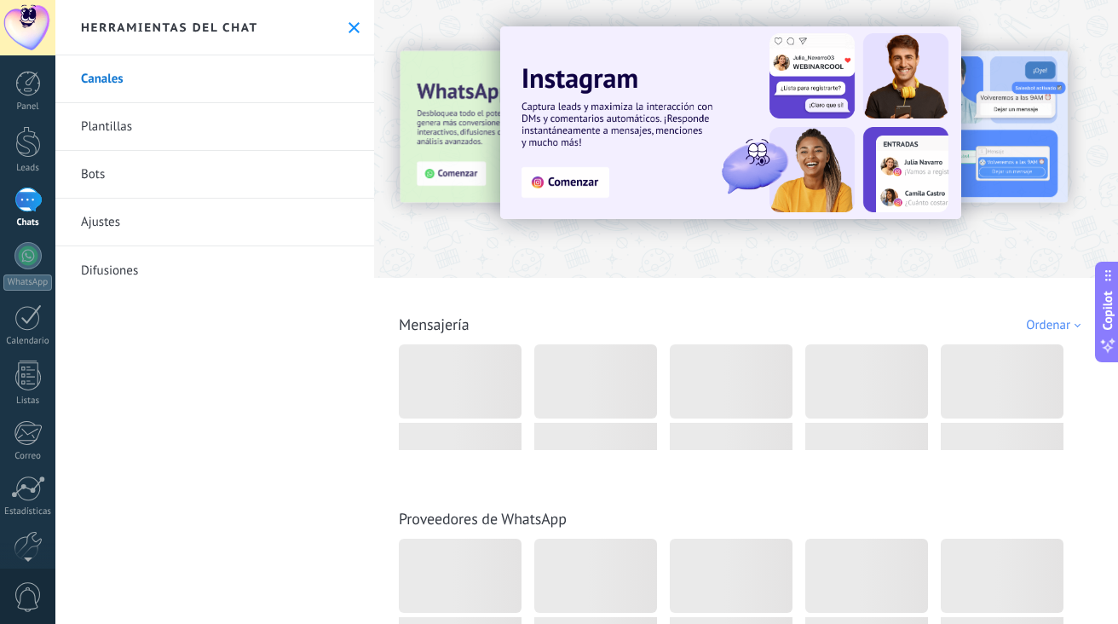
click at [131, 124] on link "Plantillas" at bounding box center [214, 127] width 319 height 48
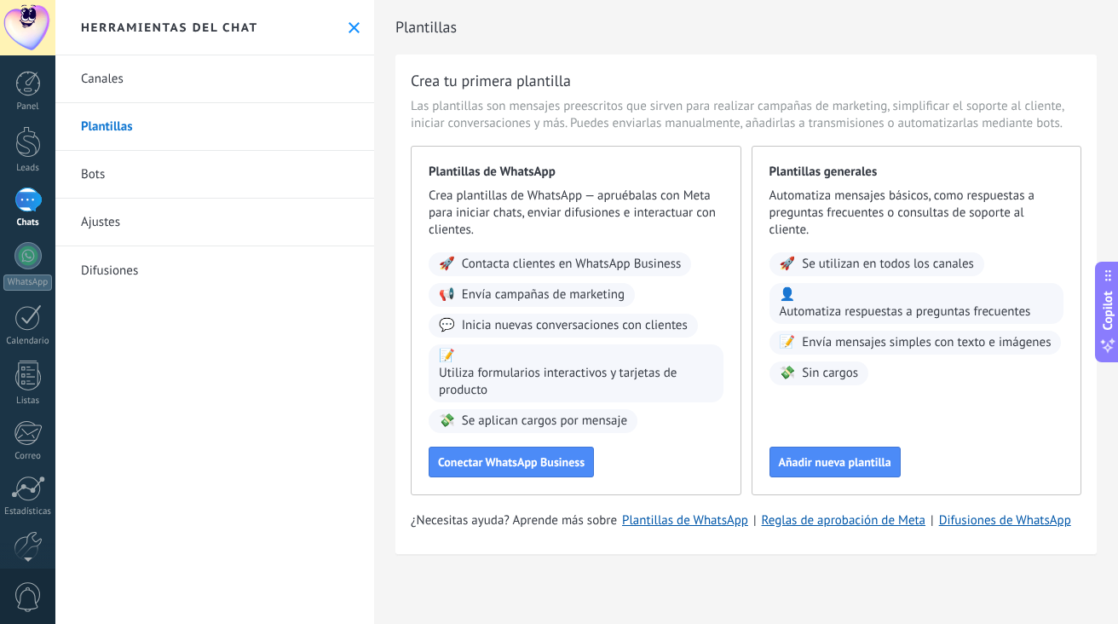
scroll to position [85, 0]
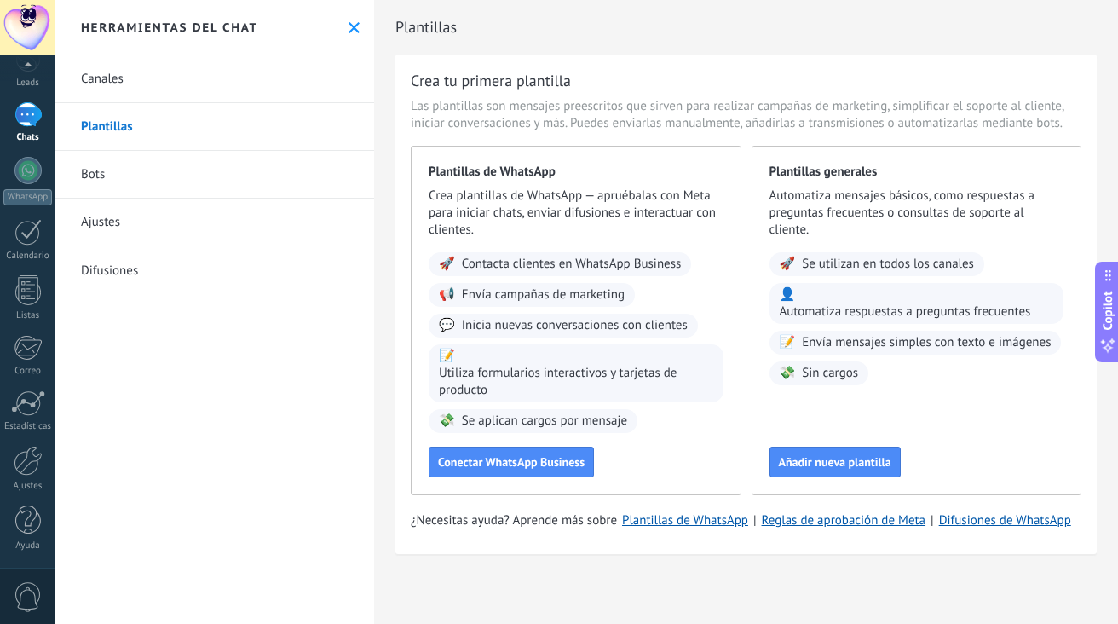
click at [33, 592] on span "0" at bounding box center [28, 597] width 29 height 30
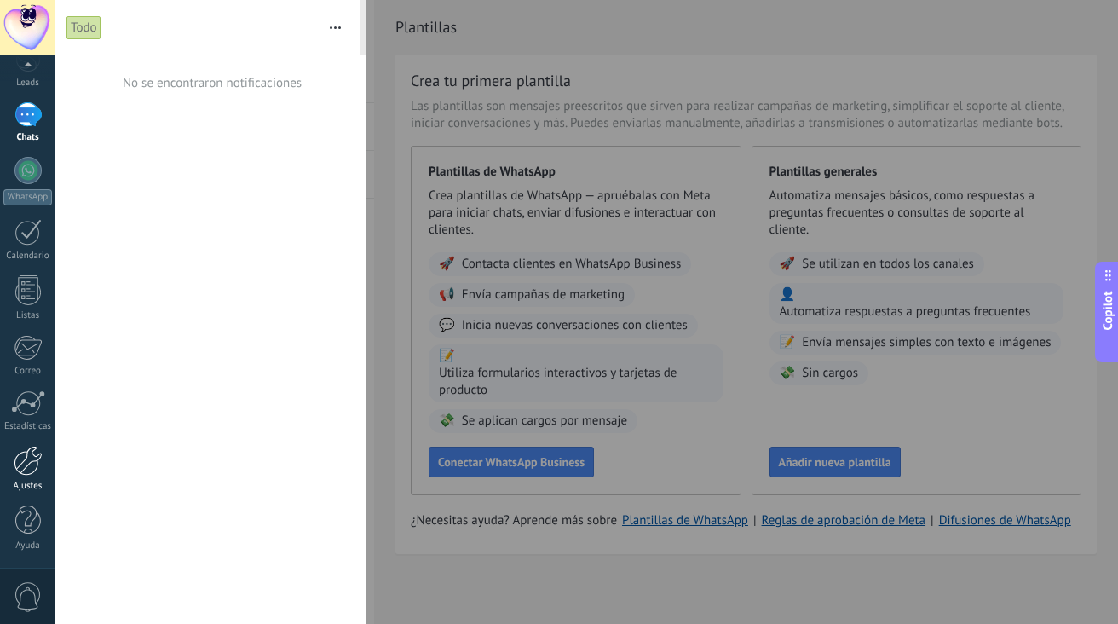
click at [32, 461] on div at bounding box center [28, 461] width 29 height 30
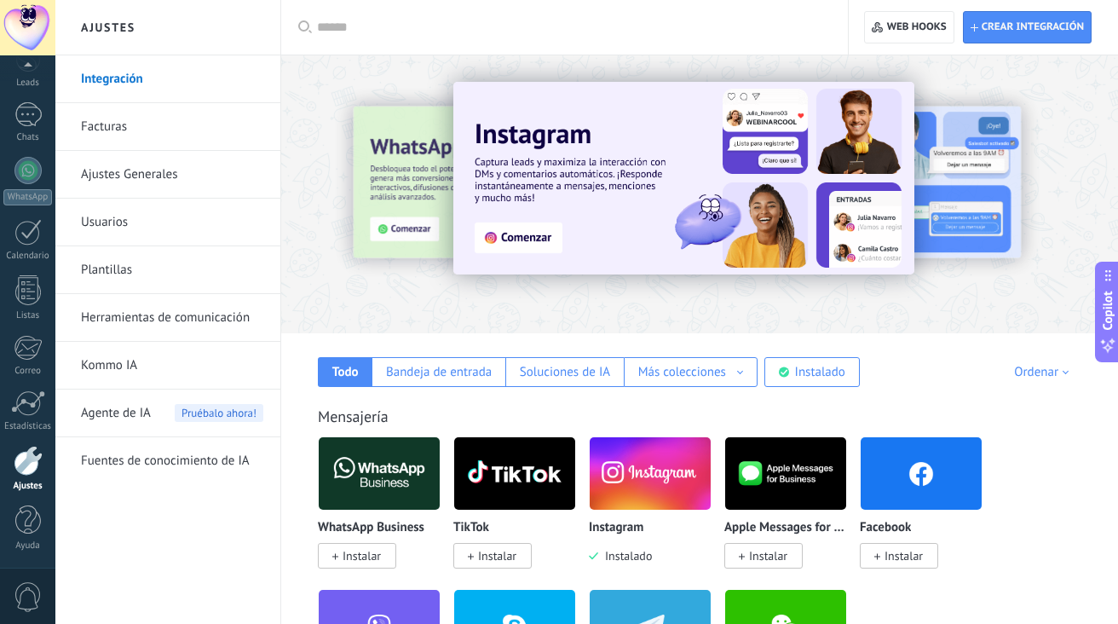
click at [835, 298] on div at bounding box center [699, 189] width 837 height 245
click at [177, 136] on link "Facturas" at bounding box center [172, 127] width 182 height 48
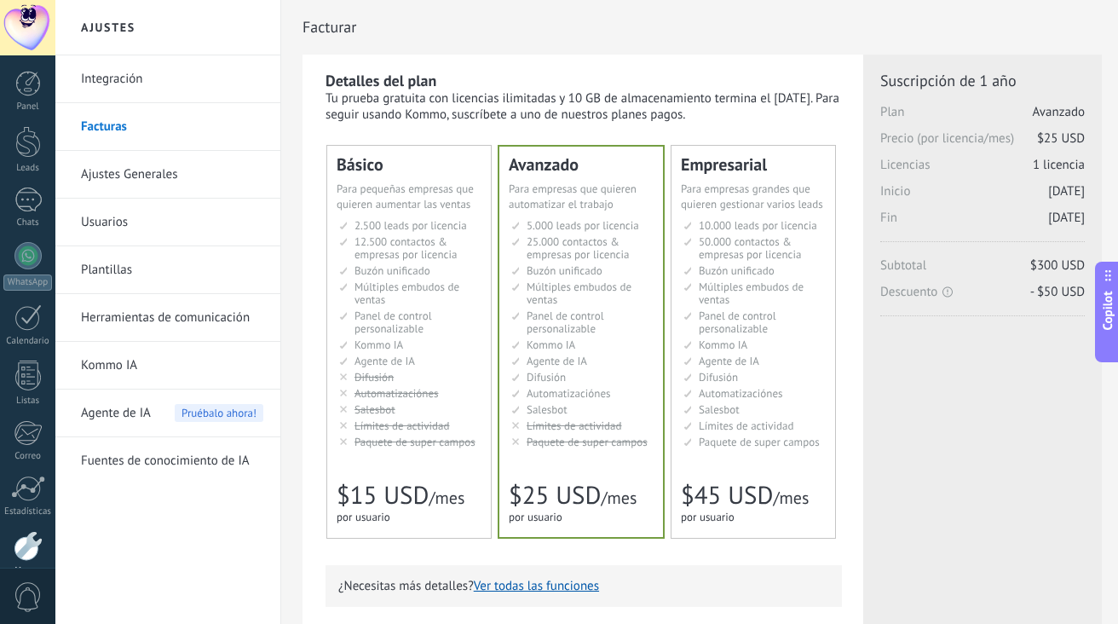
click at [409, 211] on span "Para pequeñas empresas que quieren aumentar las ventas" at bounding box center [405, 197] width 137 height 30
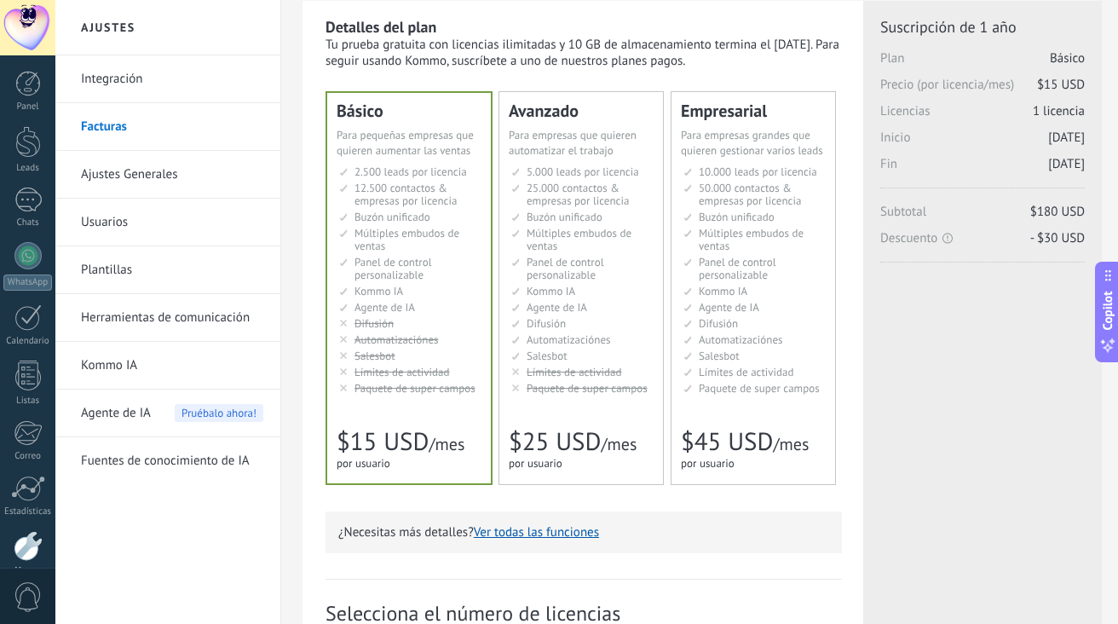
scroll to position [55, 0]
click at [211, 228] on link "Usuarios" at bounding box center [172, 223] width 182 height 48
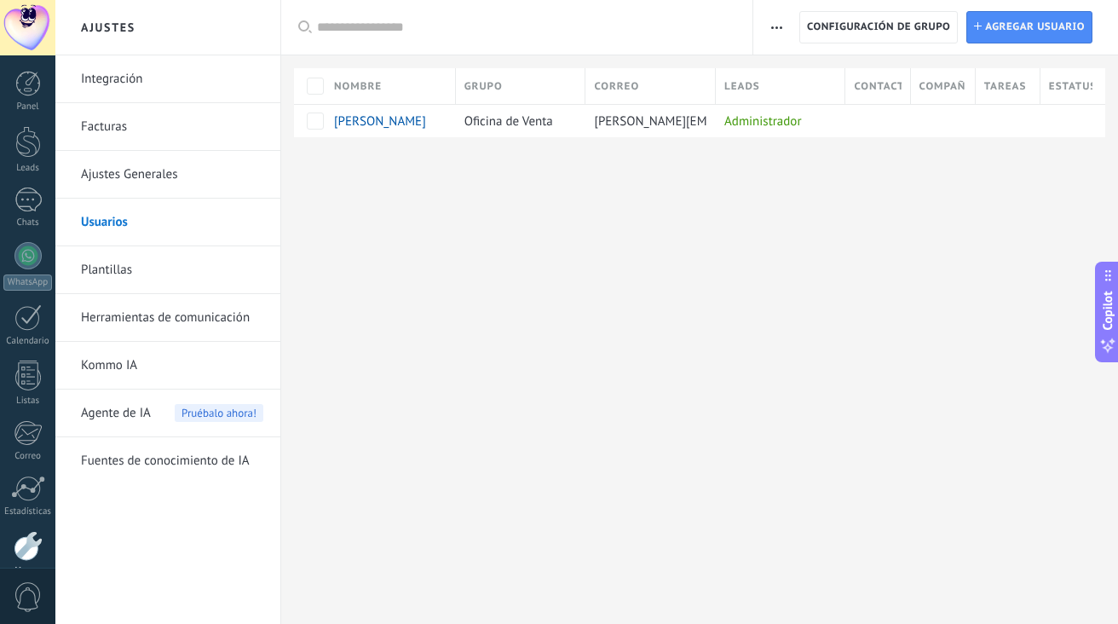
click at [150, 126] on link "Facturas" at bounding box center [172, 127] width 182 height 48
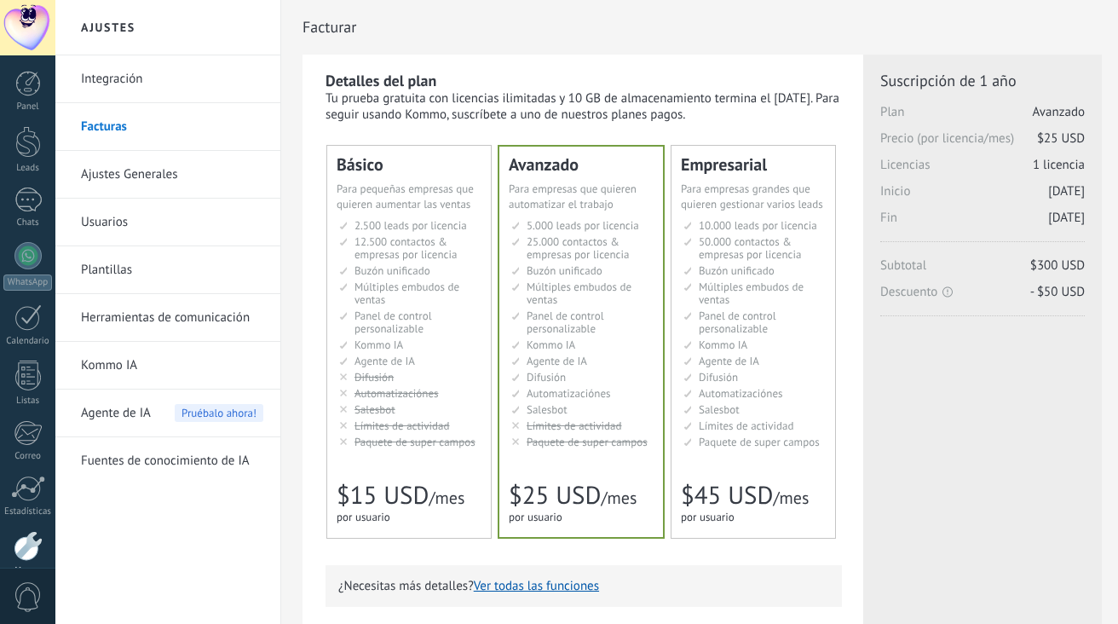
click at [393, 283] on span "Múltiples embudos de ventas" at bounding box center [407, 293] width 105 height 27
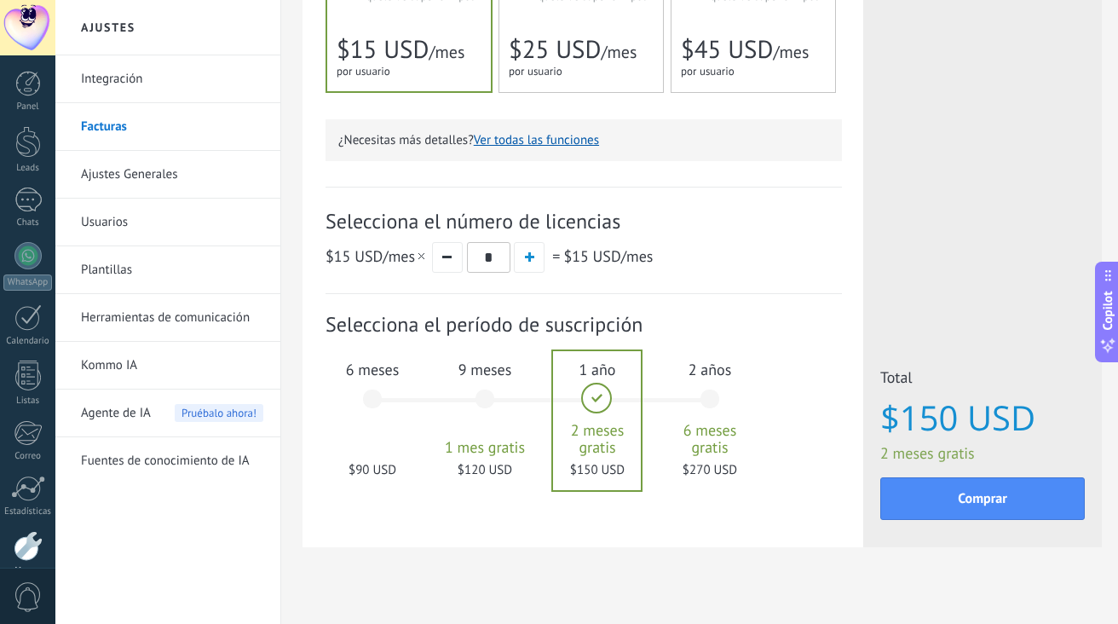
scroll to position [447, 0]
click at [520, 256] on button "button" at bounding box center [529, 256] width 31 height 31
click at [452, 258] on button "button" at bounding box center [447, 256] width 31 height 31
type input "*"
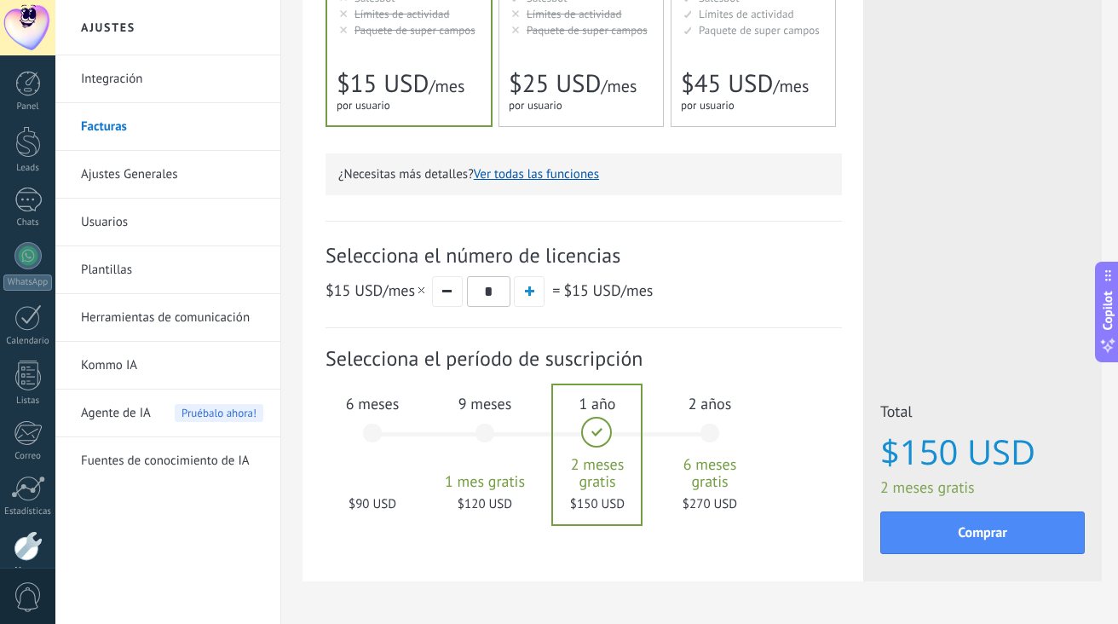
scroll to position [402, 0]
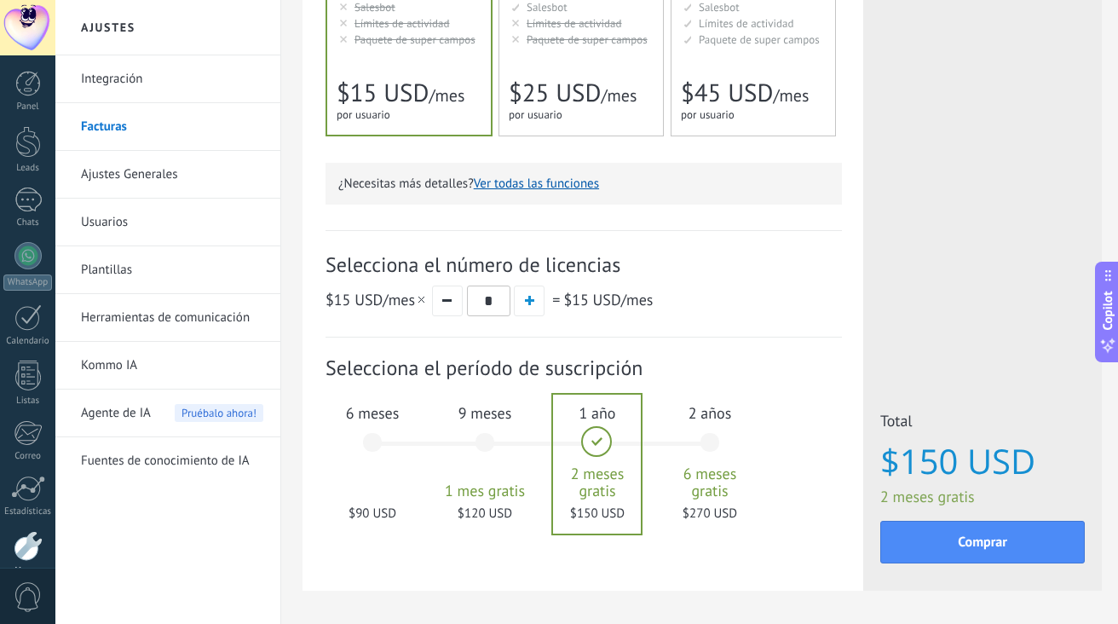
click at [373, 445] on div "6 meses $90 USD" at bounding box center [373, 450] width 92 height 120
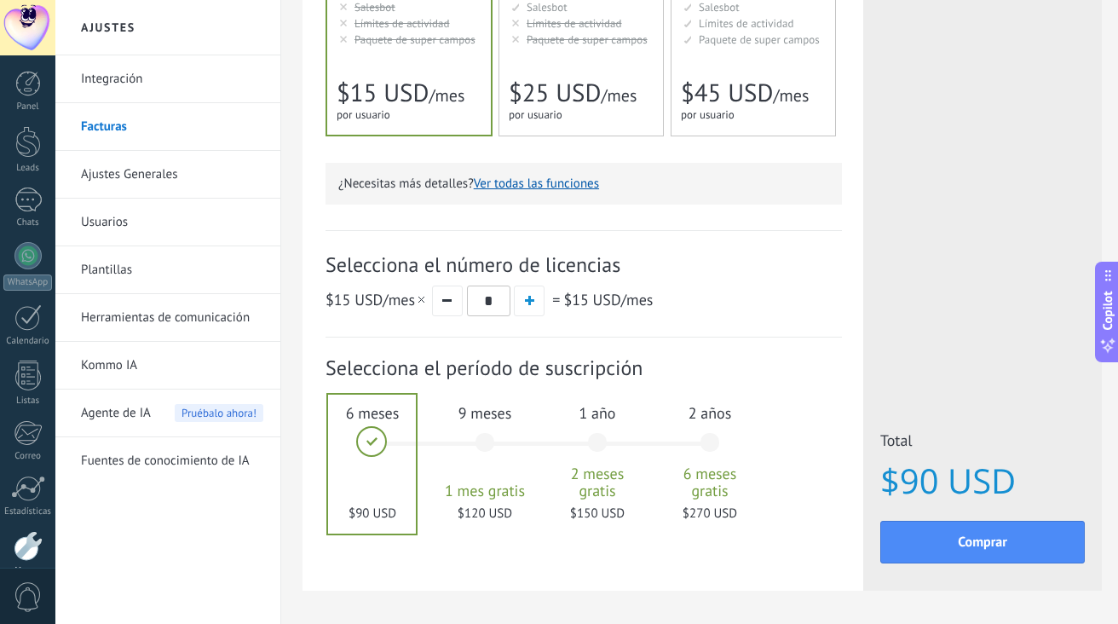
click at [478, 456] on div "9 meses 1 mes gratis $120 USD" at bounding box center [485, 450] width 92 height 120
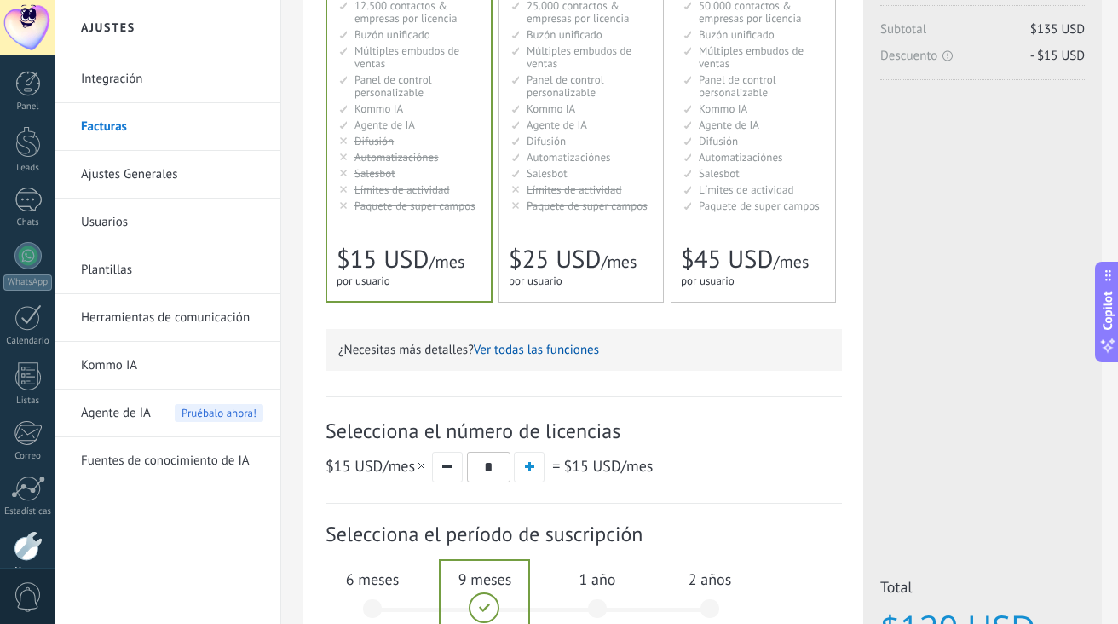
scroll to position [204, 0]
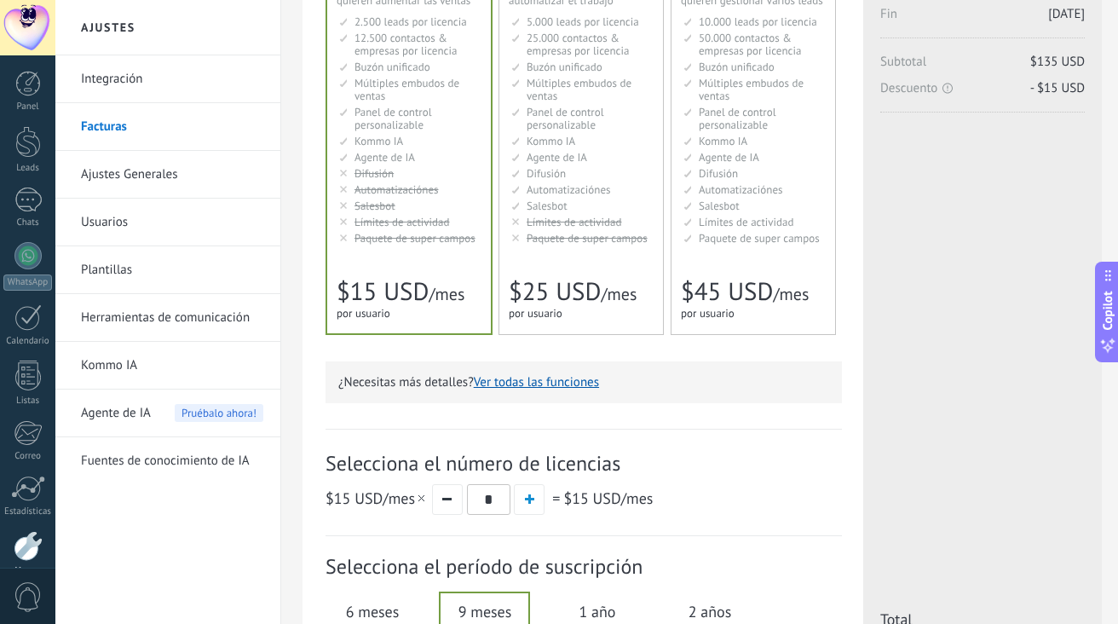
click at [517, 388] on button "Ver todas las funciones" at bounding box center [536, 382] width 125 height 16
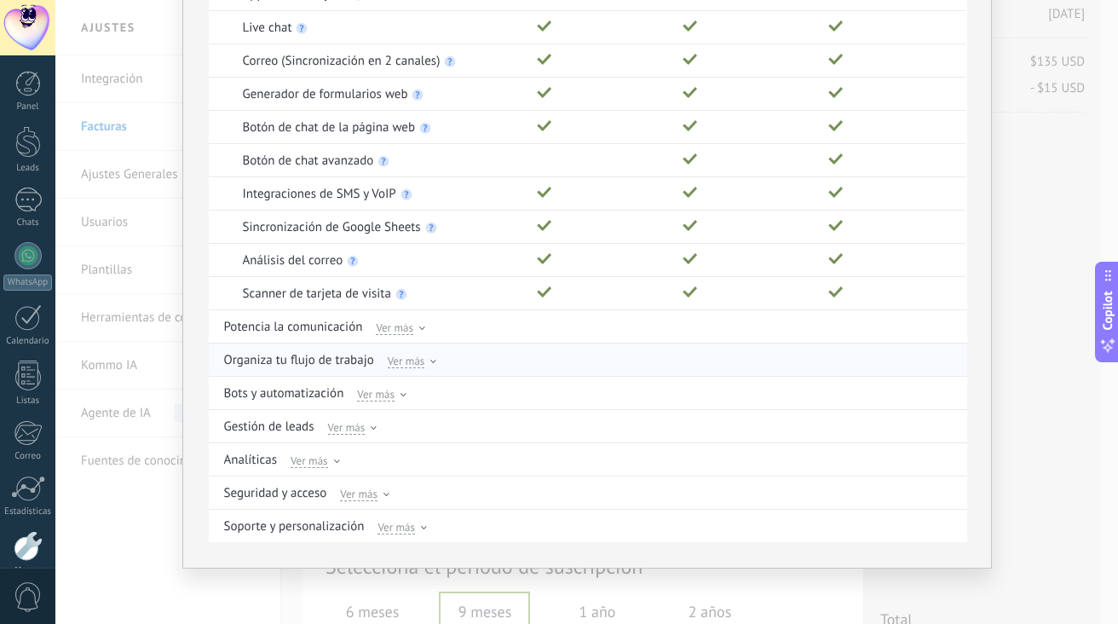
scroll to position [0, 0]
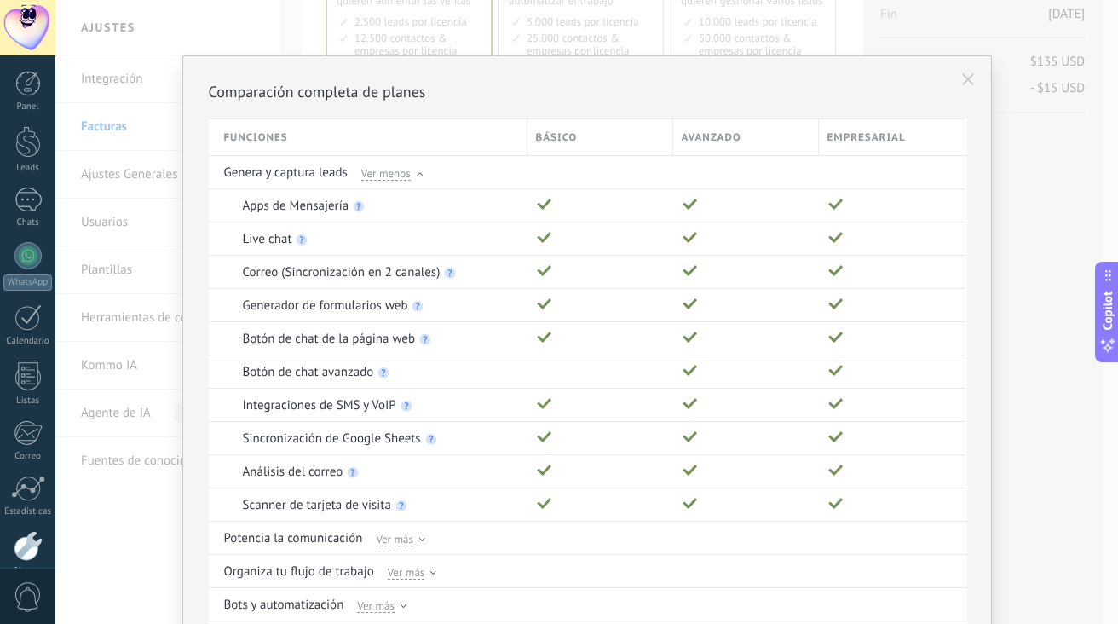
click at [116, 554] on div "Comparación completa de planes Funciones Básico Avanzado Empresarial Genera y c…" at bounding box center [586, 312] width 1063 height 624
